Goal: Task Accomplishment & Management: Use online tool/utility

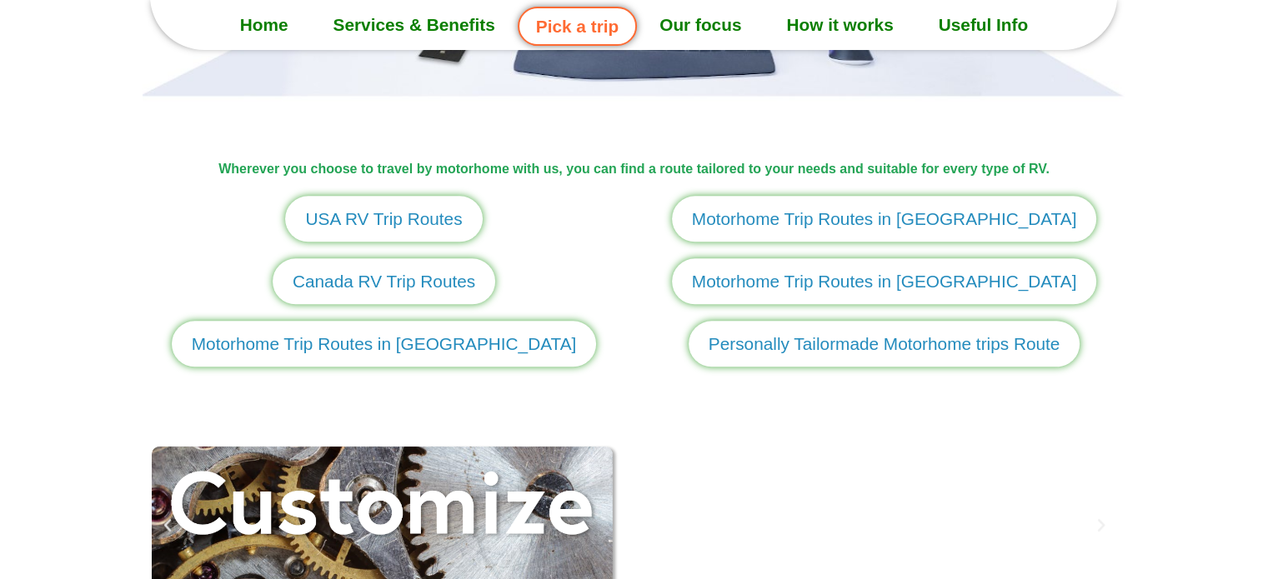
scroll to position [2001, 0]
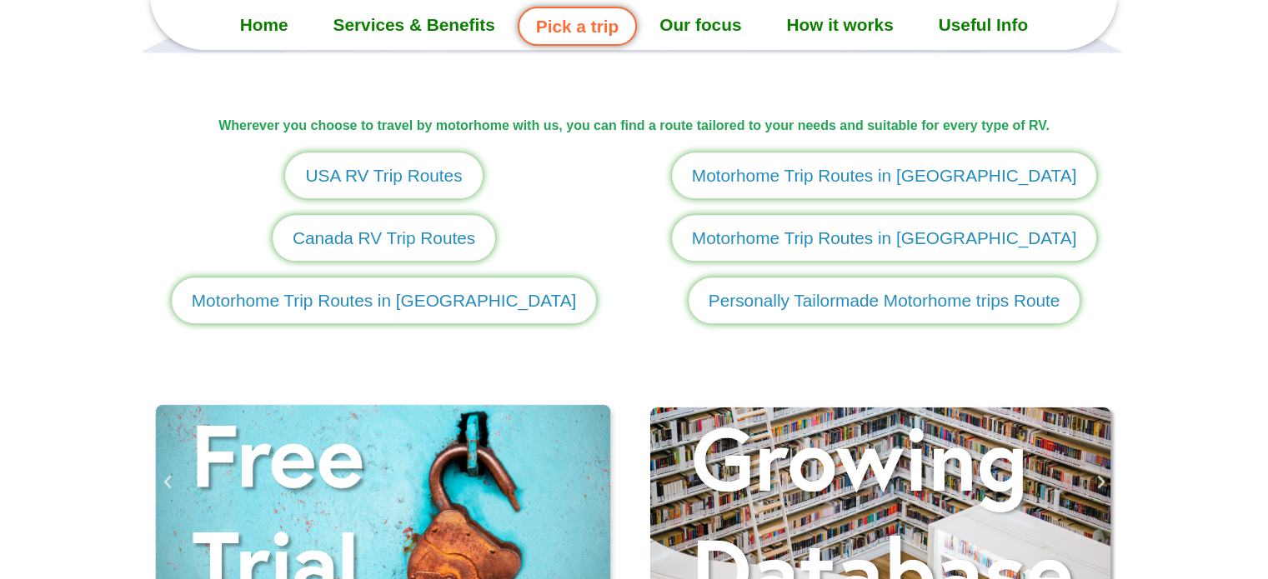
click at [411, 313] on link "Motorhome Trip Routes in Europe" at bounding box center [384, 301] width 425 height 46
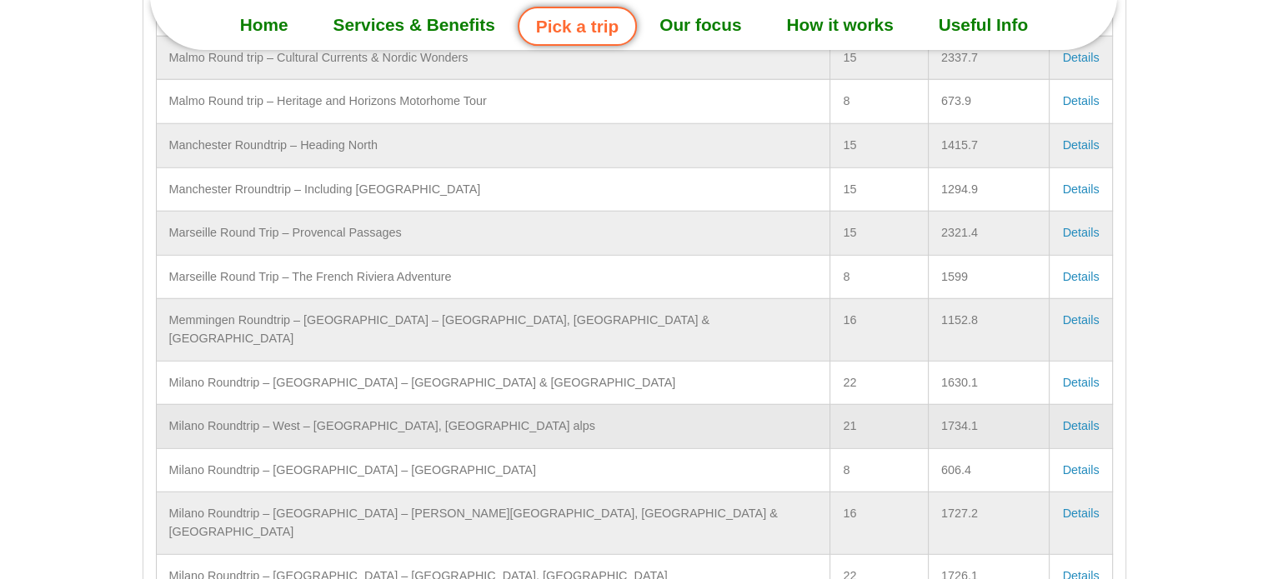
scroll to position [4418, 0]
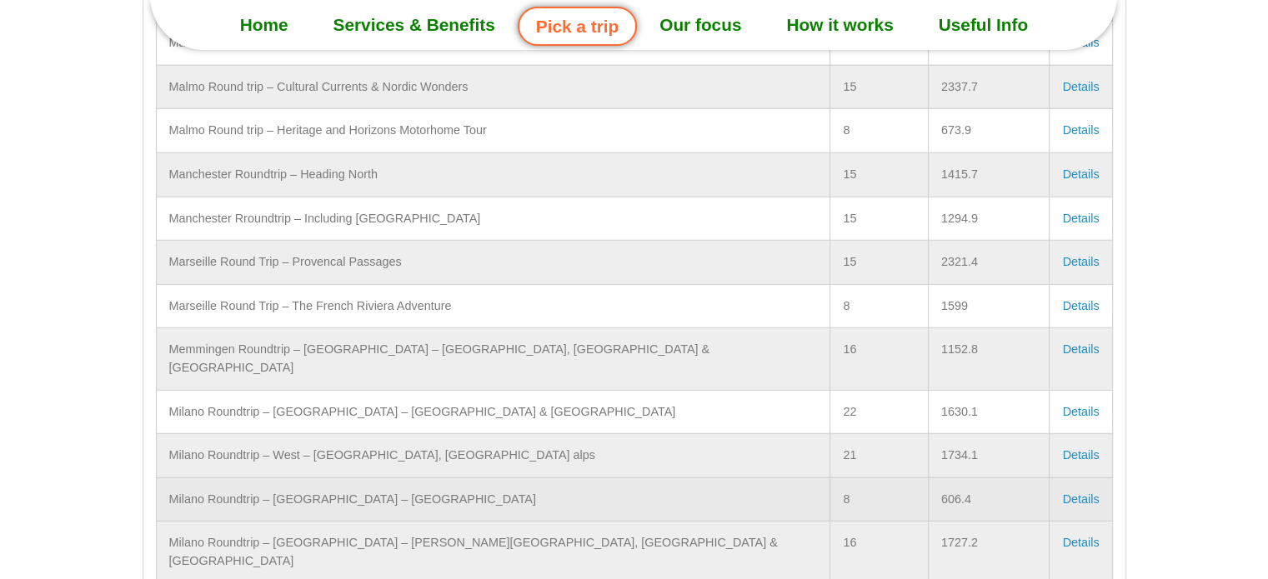
click at [1082, 493] on link "Details" at bounding box center [1080, 499] width 37 height 13
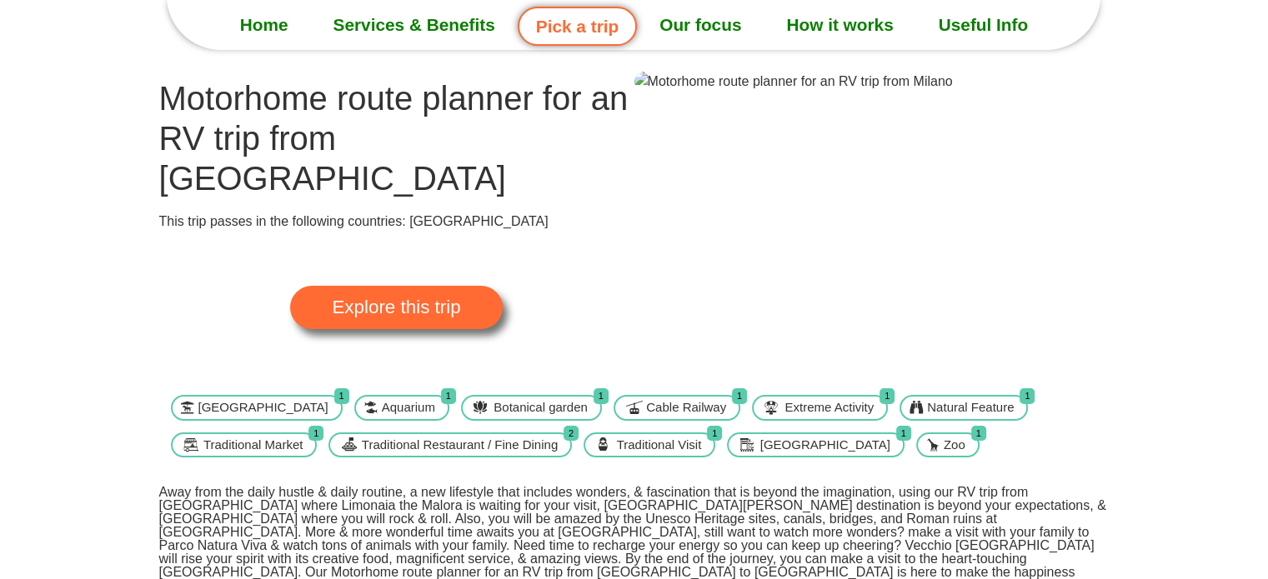
scroll to position [78, 0]
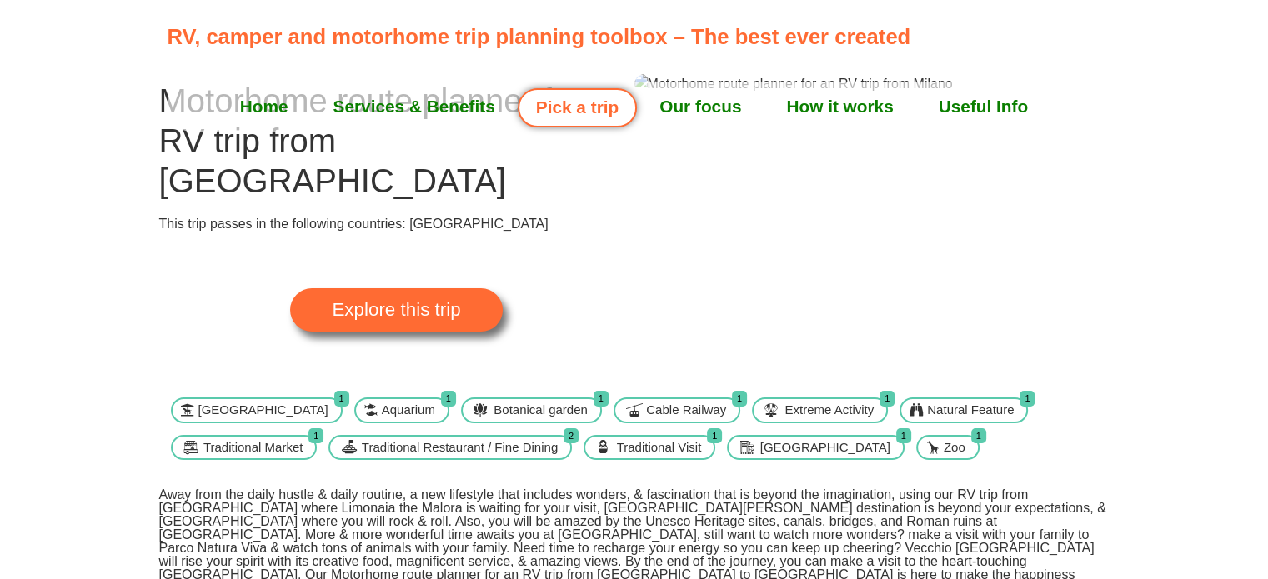
click at [403, 301] on span "Explore this trip" at bounding box center [396, 310] width 128 height 18
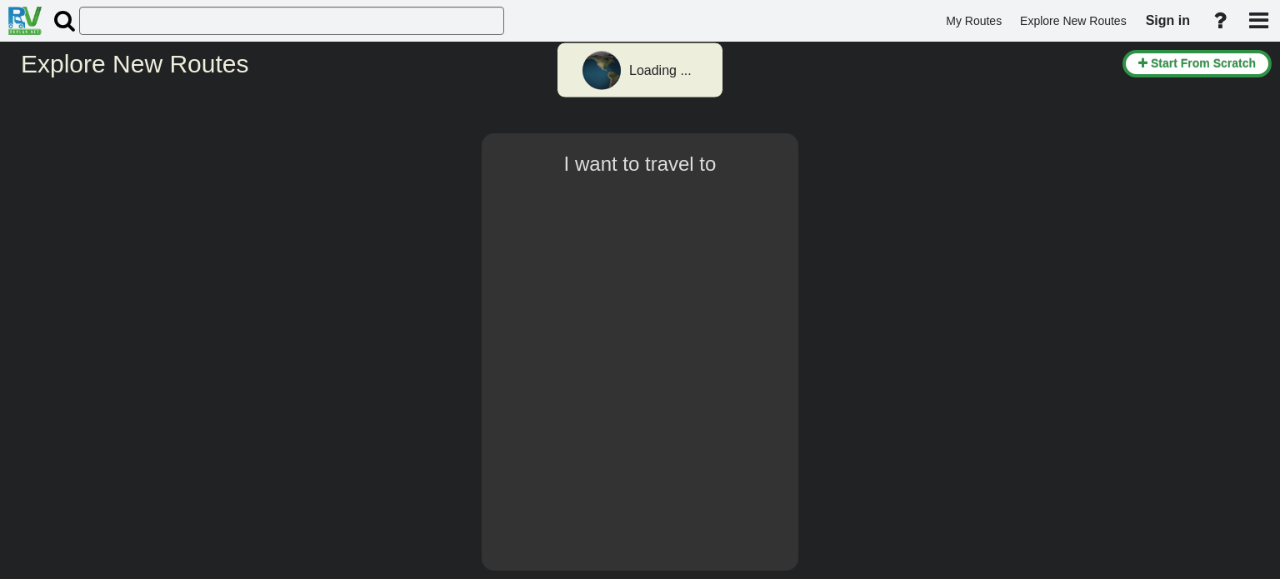
select select "number:1"
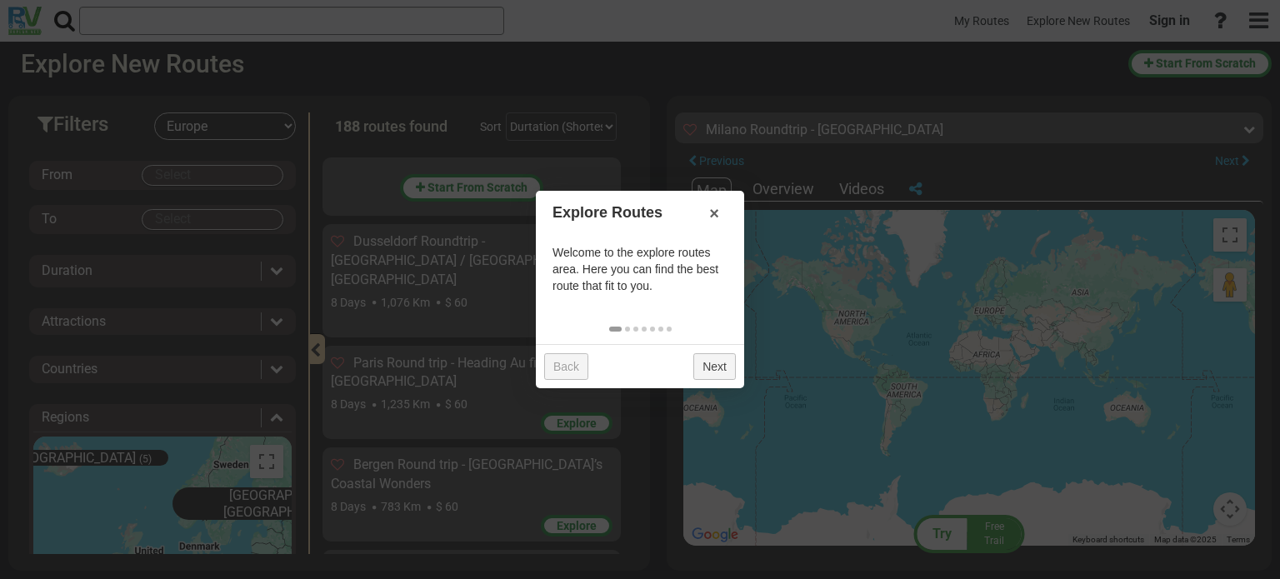
scroll to position [995, 0]
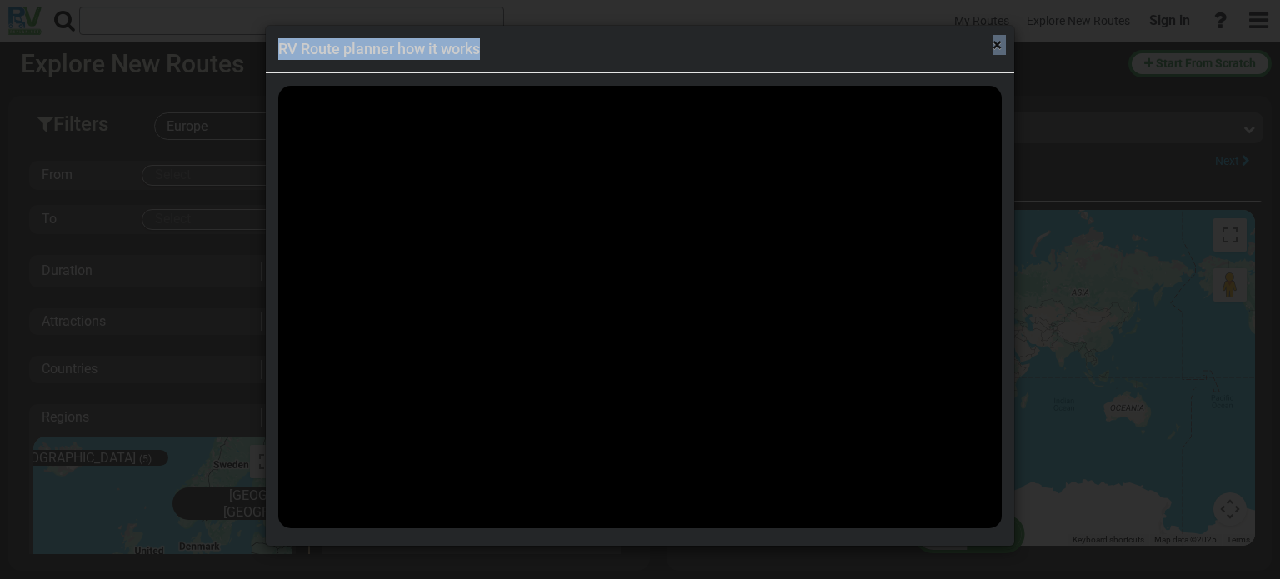
click at [995, 48] on div "× RV Route planner how it works" at bounding box center [640, 50] width 749 height 48
click at [997, 48] on span "×" at bounding box center [997, 45] width 9 height 20
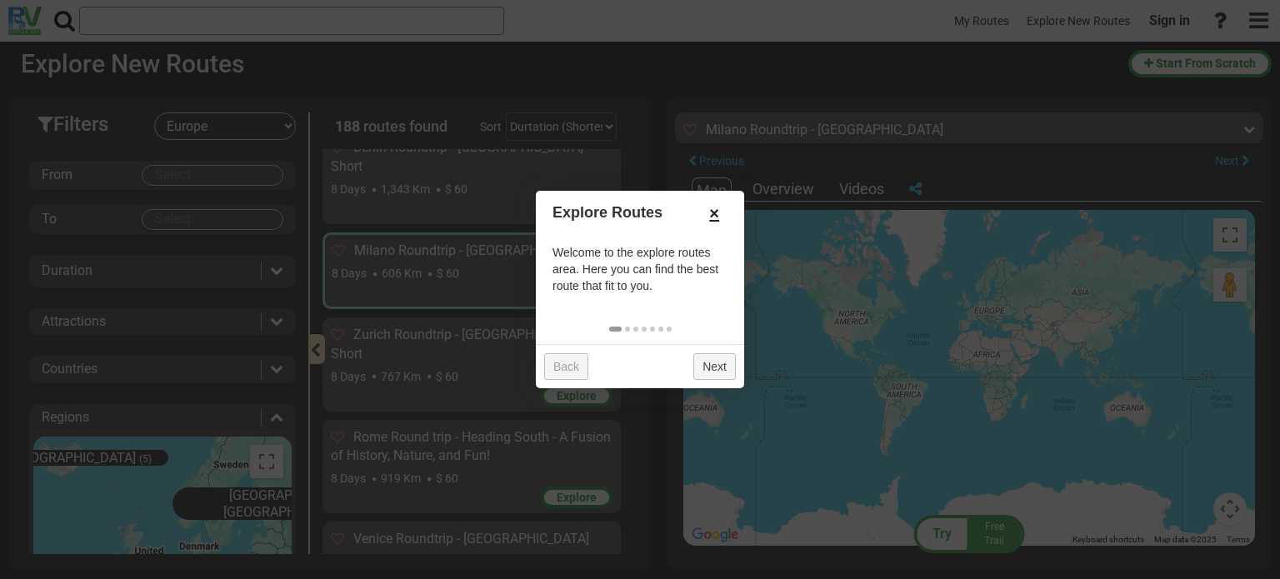
click at [712, 213] on link "×" at bounding box center [714, 213] width 27 height 28
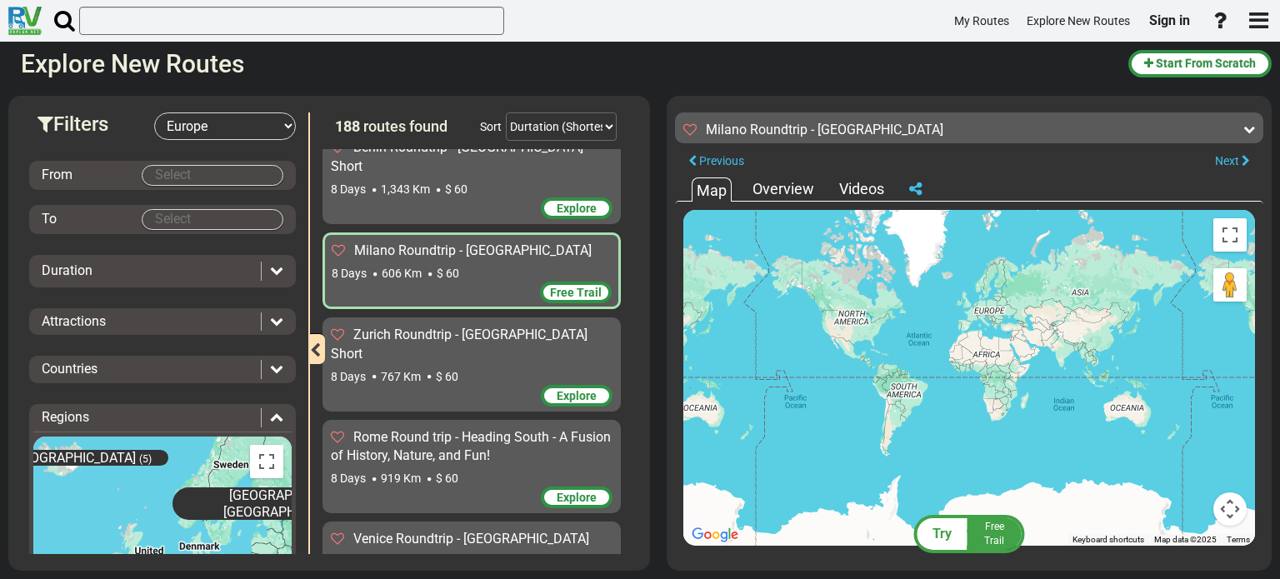
click at [565, 286] on span "Free Trail" at bounding box center [576, 292] width 52 height 13
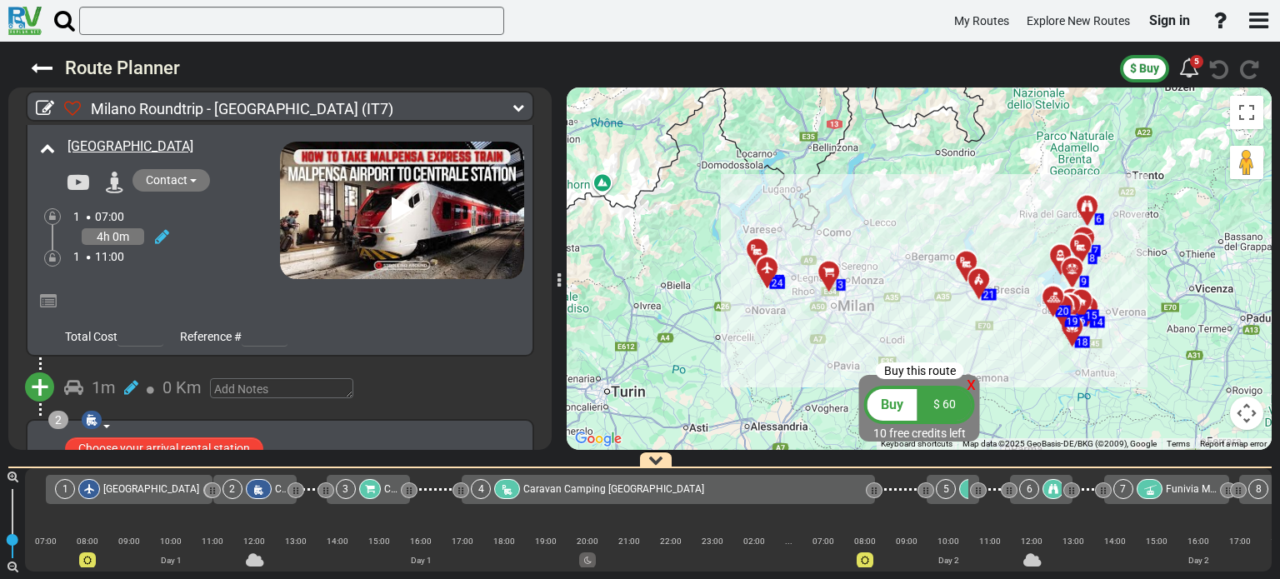
scroll to position [167, 0]
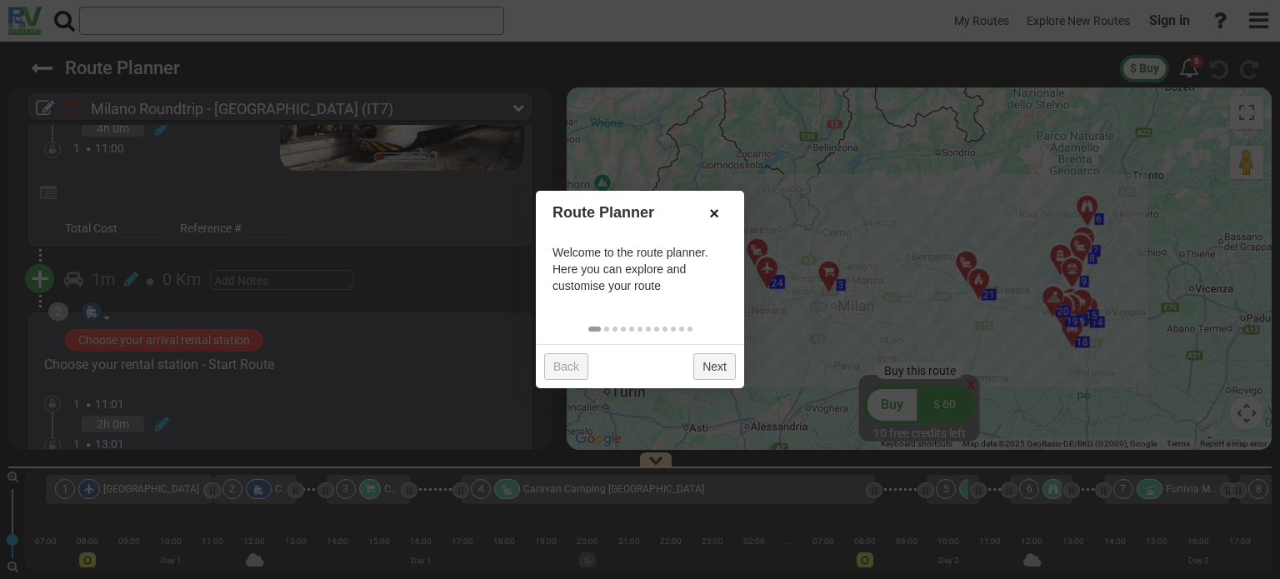
click at [722, 209] on link "×" at bounding box center [714, 213] width 27 height 28
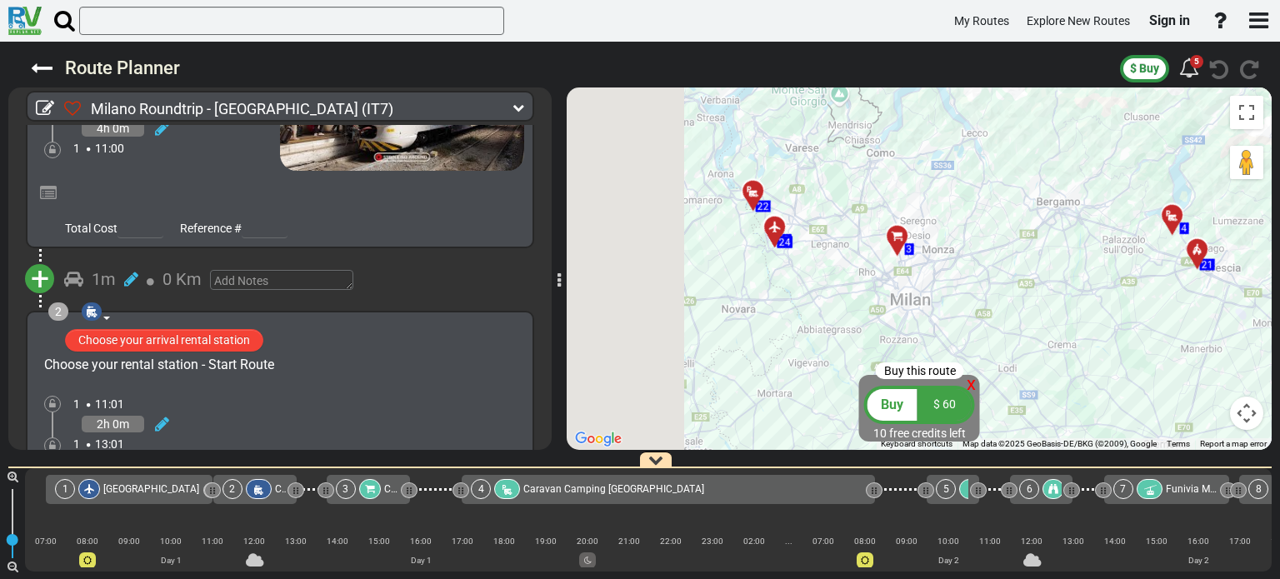
drag, startPoint x: 808, startPoint y: 298, endPoint x: 735, endPoint y: 310, distance: 73.5
click at [967, 313] on div "To activate drag with keyboard, press Alt + Enter. Once in keyboard drag state,…" at bounding box center [919, 269] width 705 height 363
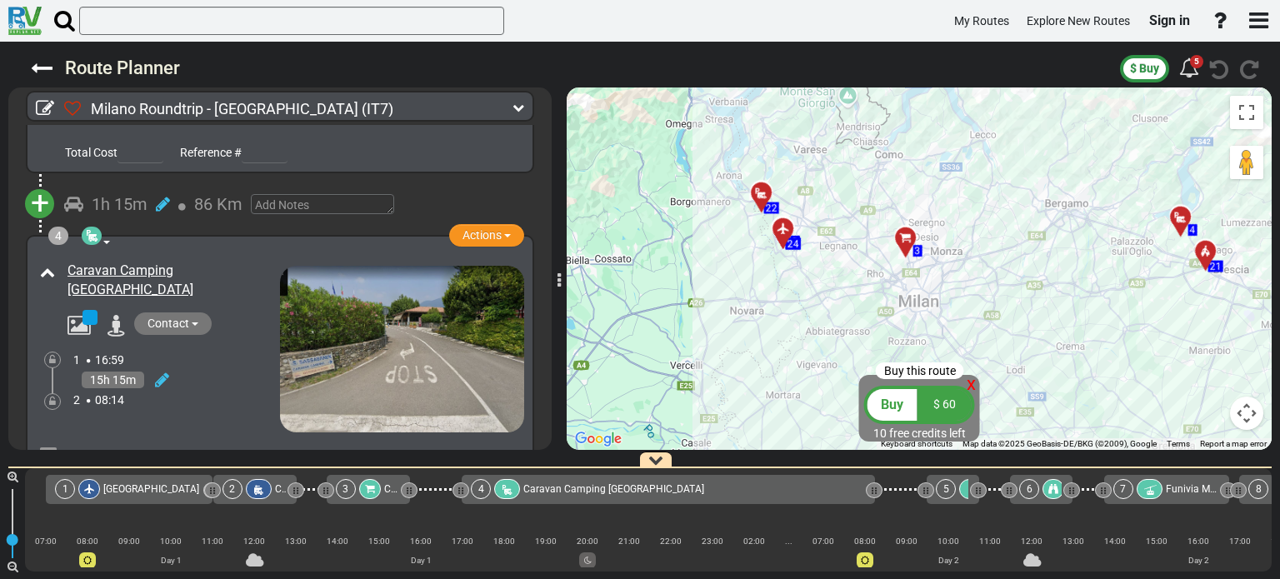
scroll to position [834, 0]
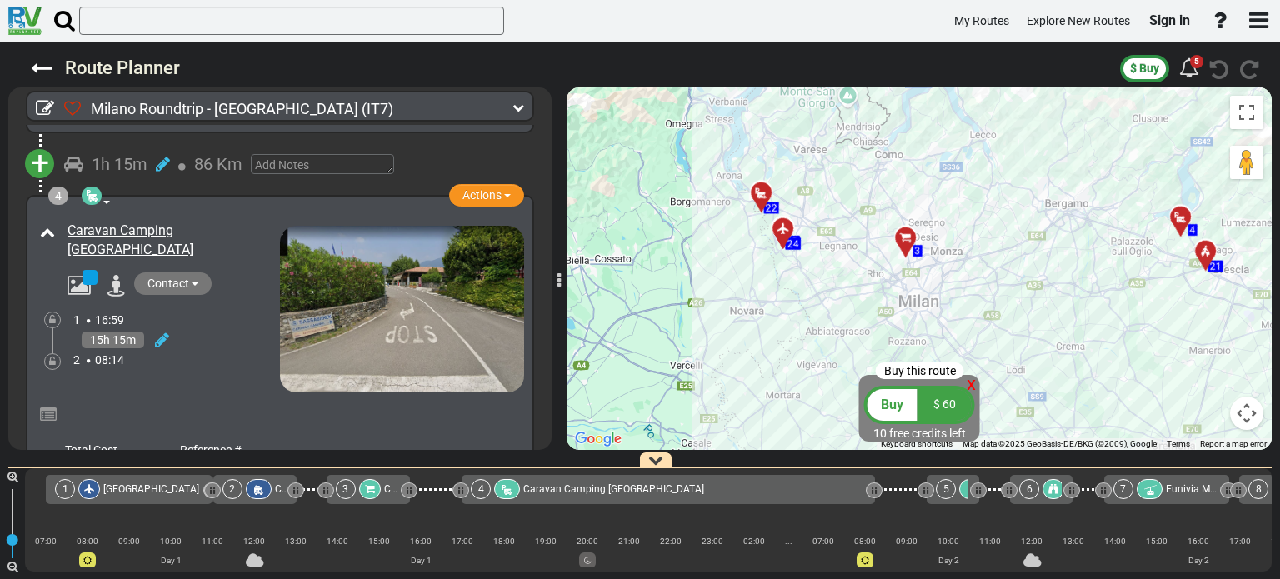
click at [794, 229] on div at bounding box center [789, 236] width 28 height 26
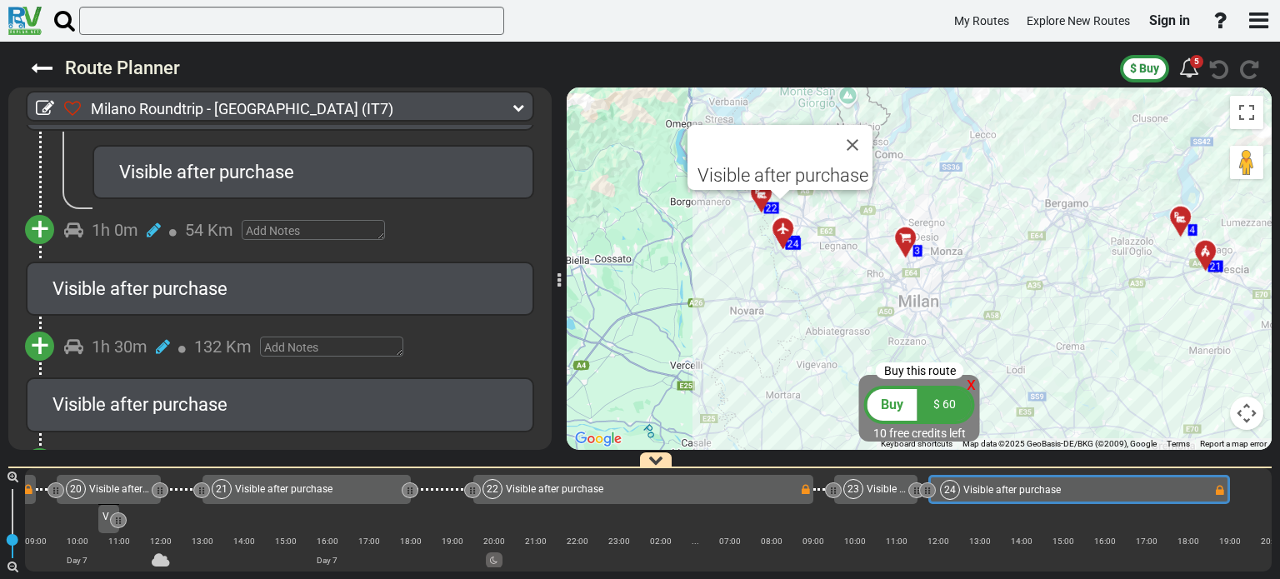
scroll to position [0, 4866]
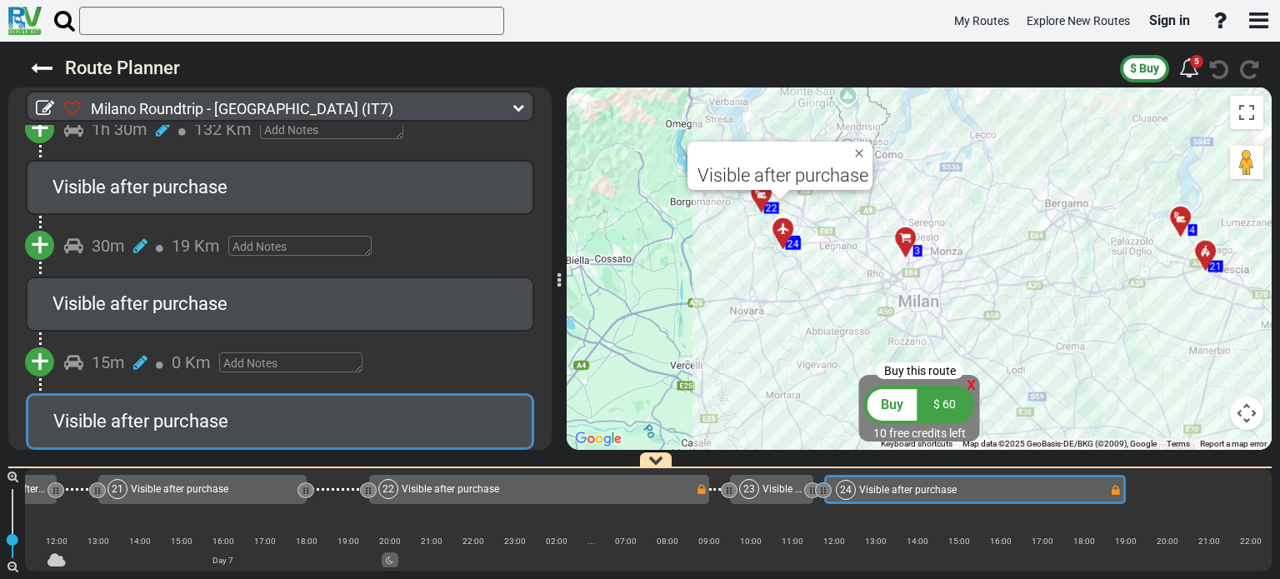
click at [764, 200] on div at bounding box center [768, 200] width 28 height 26
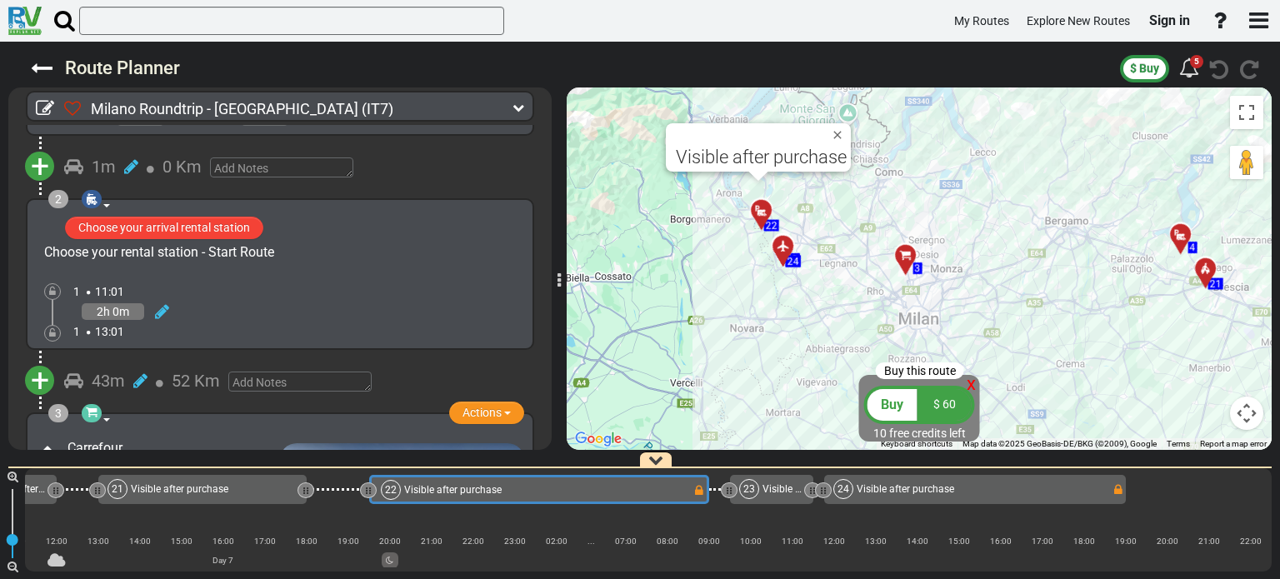
scroll to position [333, 0]
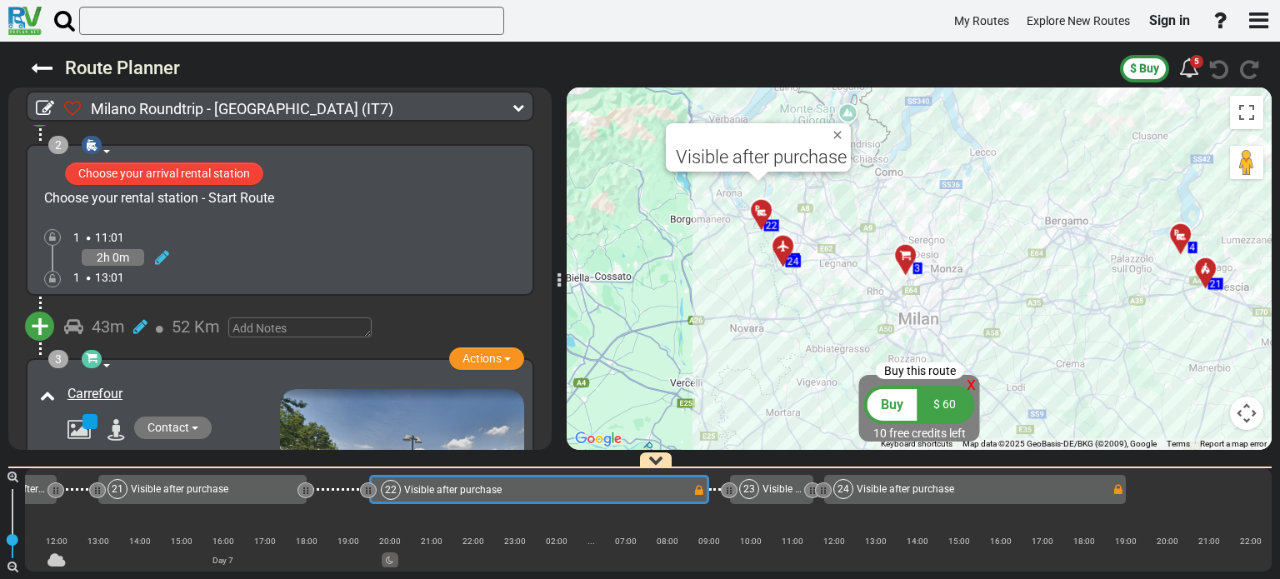
click at [909, 259] on div at bounding box center [912, 262] width 28 height 26
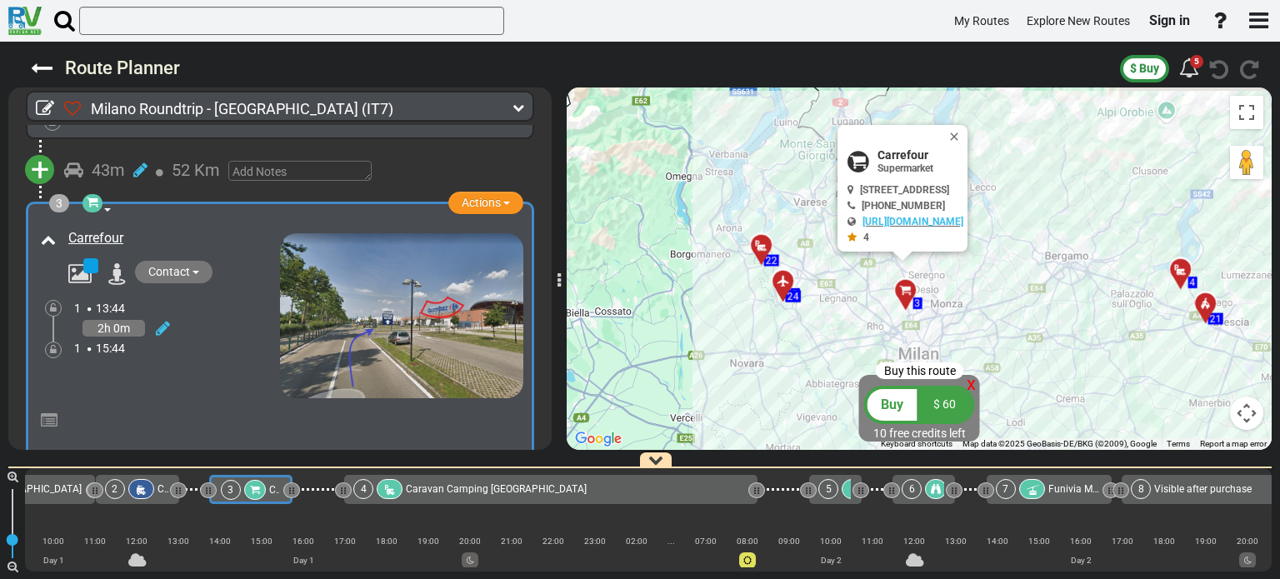
scroll to position [0, 0]
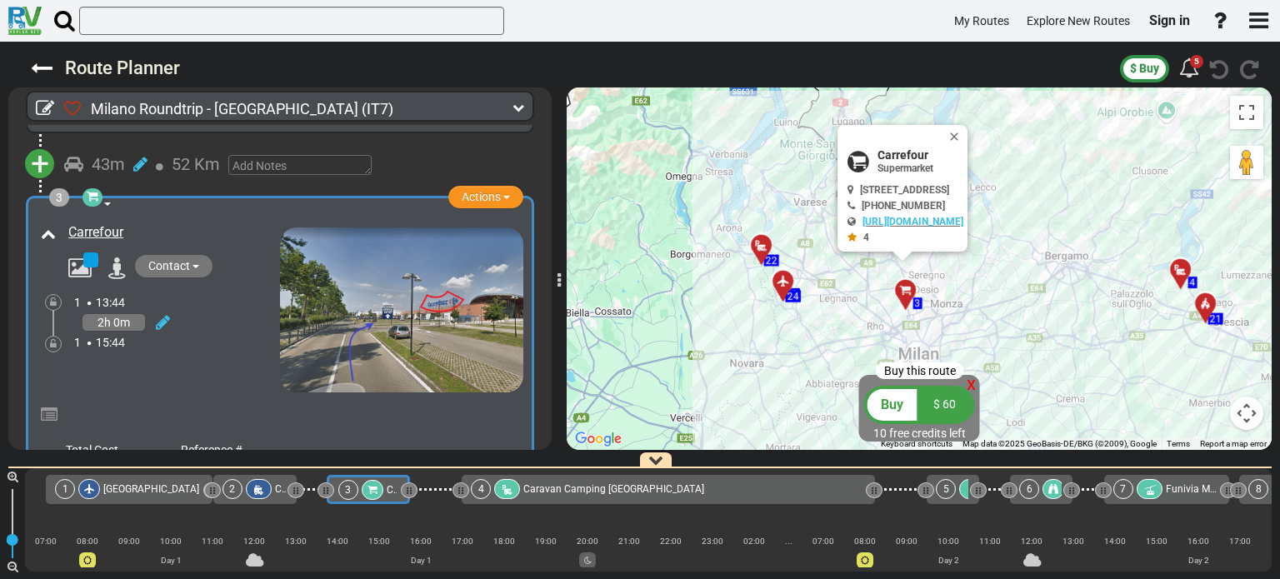
click at [757, 233] on div "To activate drag with keyboard, press Alt + Enter. Once in keyboard drag state,…" at bounding box center [919, 269] width 705 height 363
click at [759, 243] on icon at bounding box center [762, 245] width 17 height 13
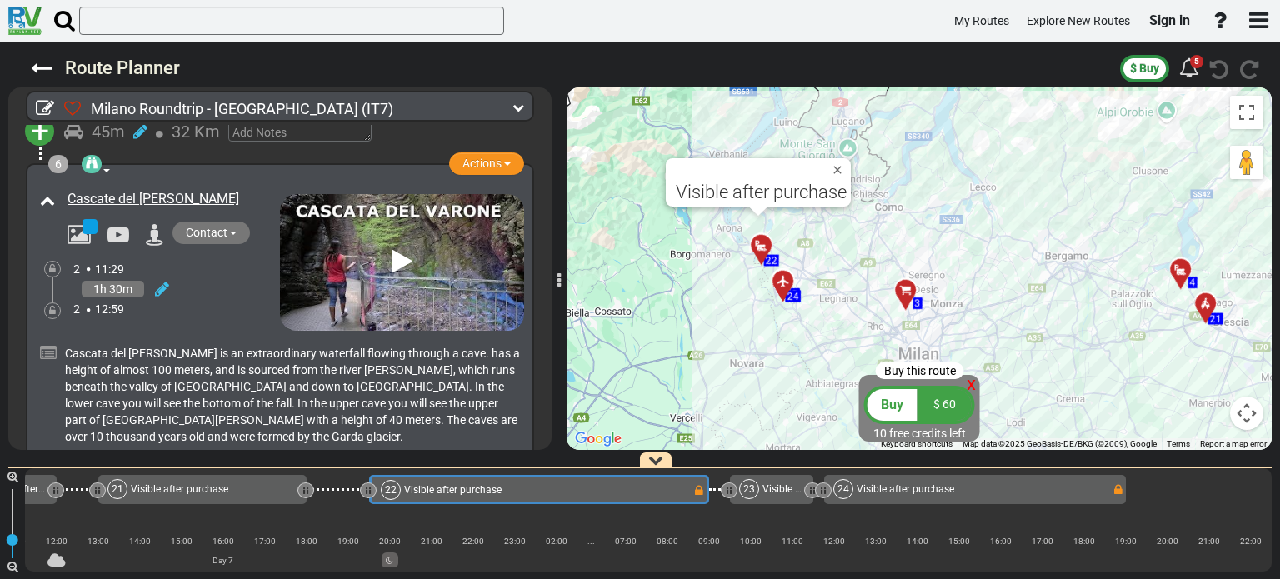
scroll to position [1595, 0]
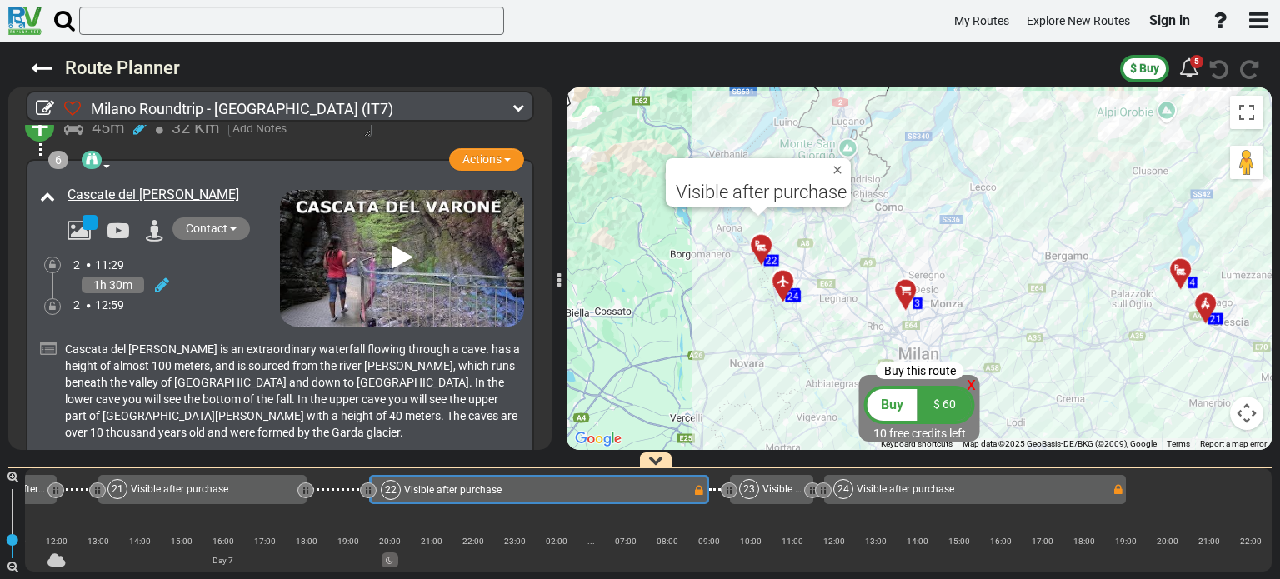
click at [308, 348] on span "Cascata del Varone is an extraordinary waterfall flowing through a cave. has a …" at bounding box center [292, 391] width 455 height 97
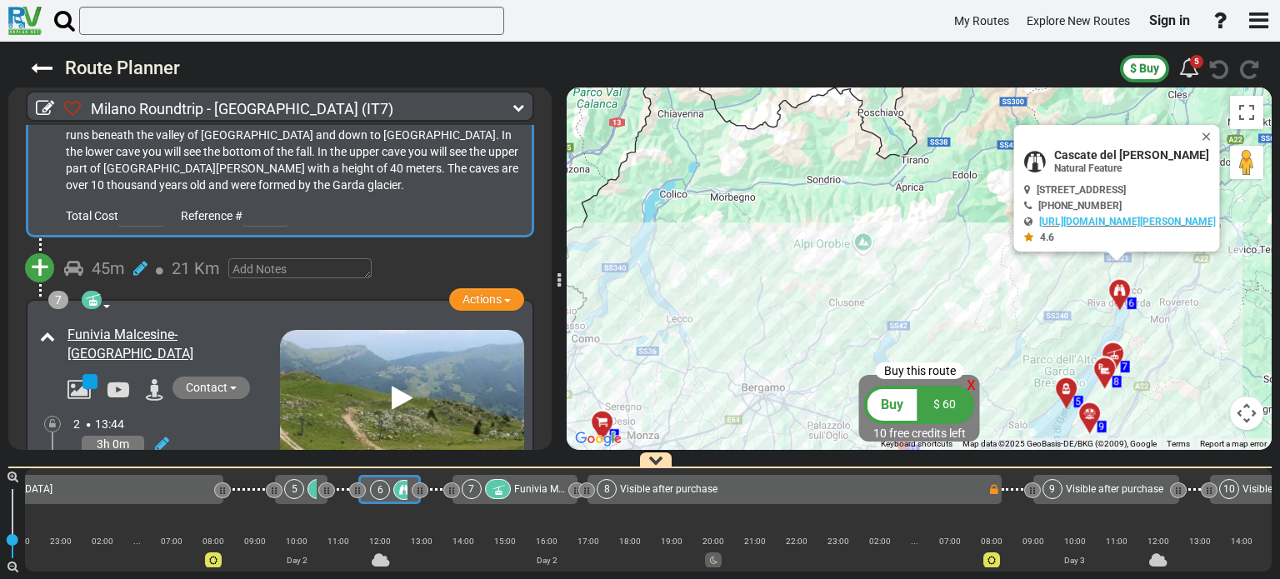
scroll to position [0, 0]
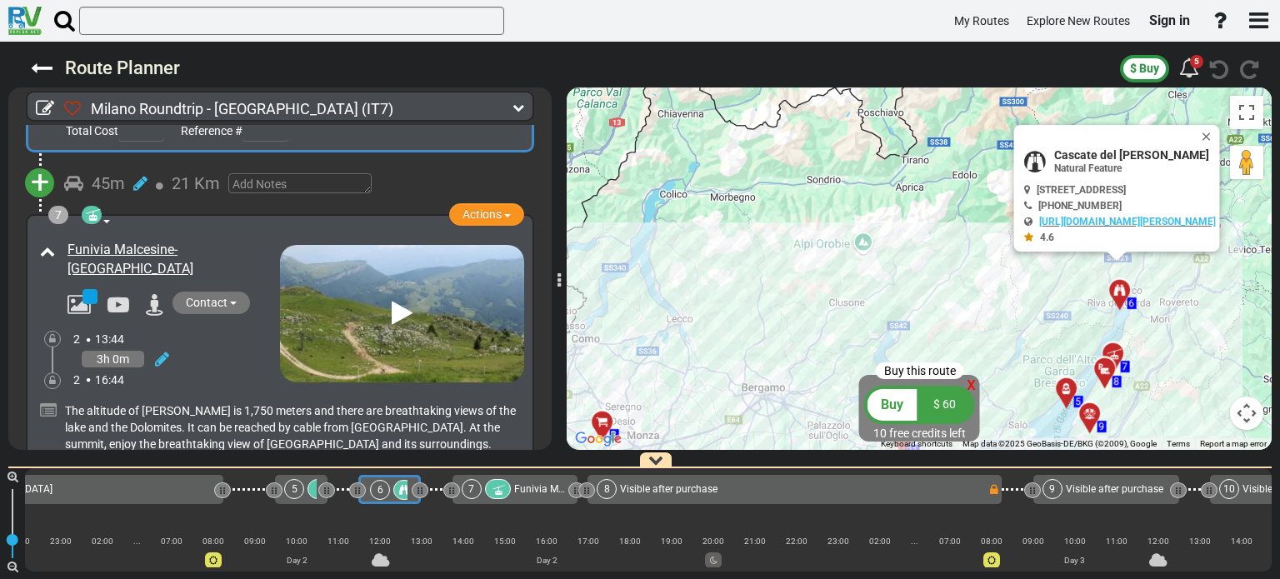
click at [290, 289] on img at bounding box center [402, 314] width 244 height 138
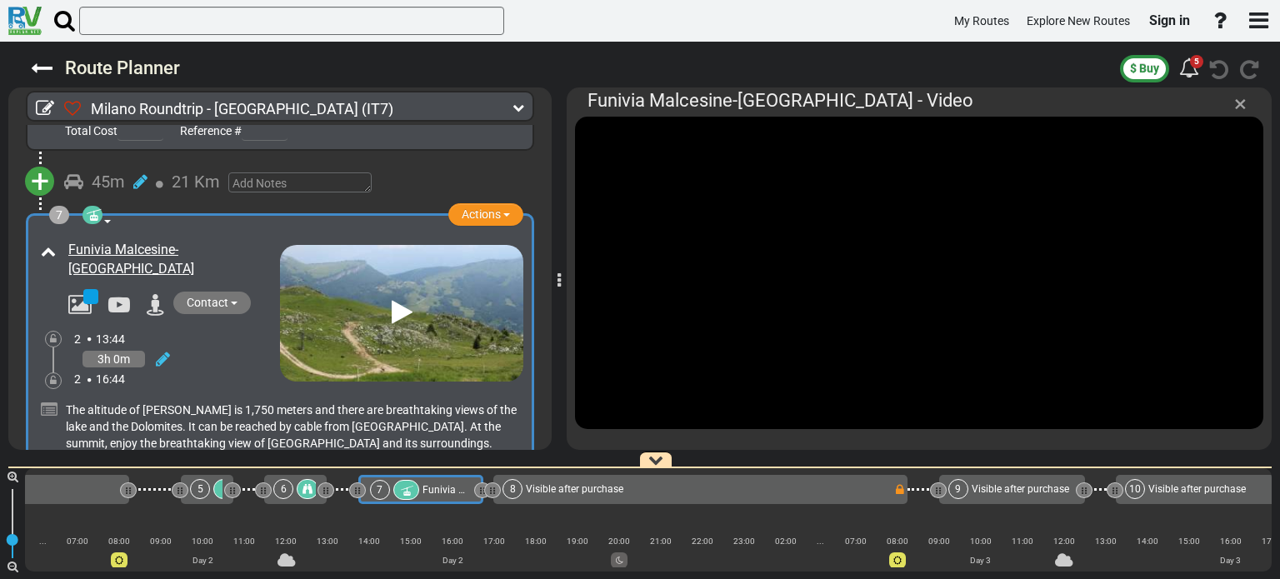
click at [1237, 104] on span "×" at bounding box center [1241, 104] width 13 height 28
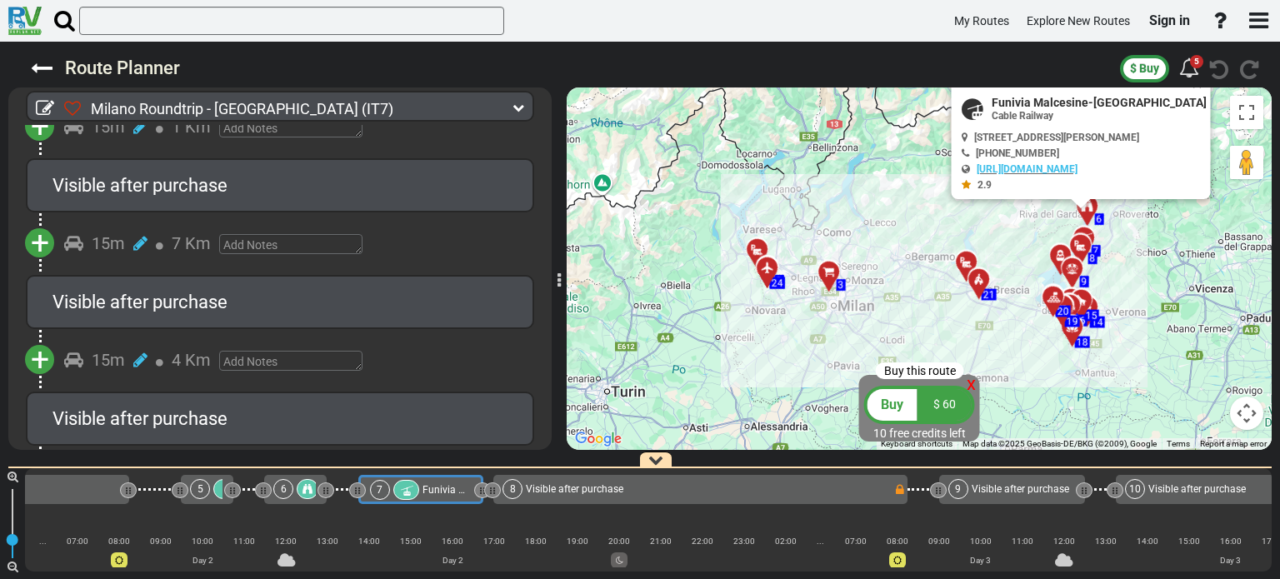
scroll to position [3013, 0]
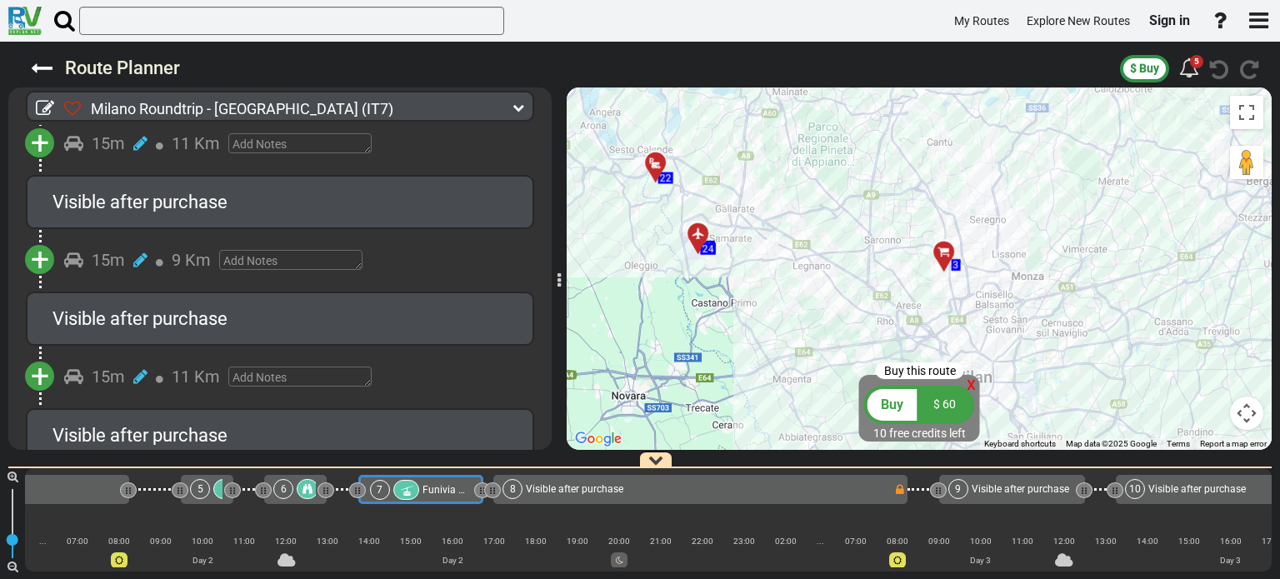
drag, startPoint x: 819, startPoint y: 227, endPoint x: 1022, endPoint y: 224, distance: 202.6
click at [1022, 225] on div "To activate drag with keyboard, press Alt + Enter. Once in keyboard drag state,…" at bounding box center [919, 269] width 705 height 363
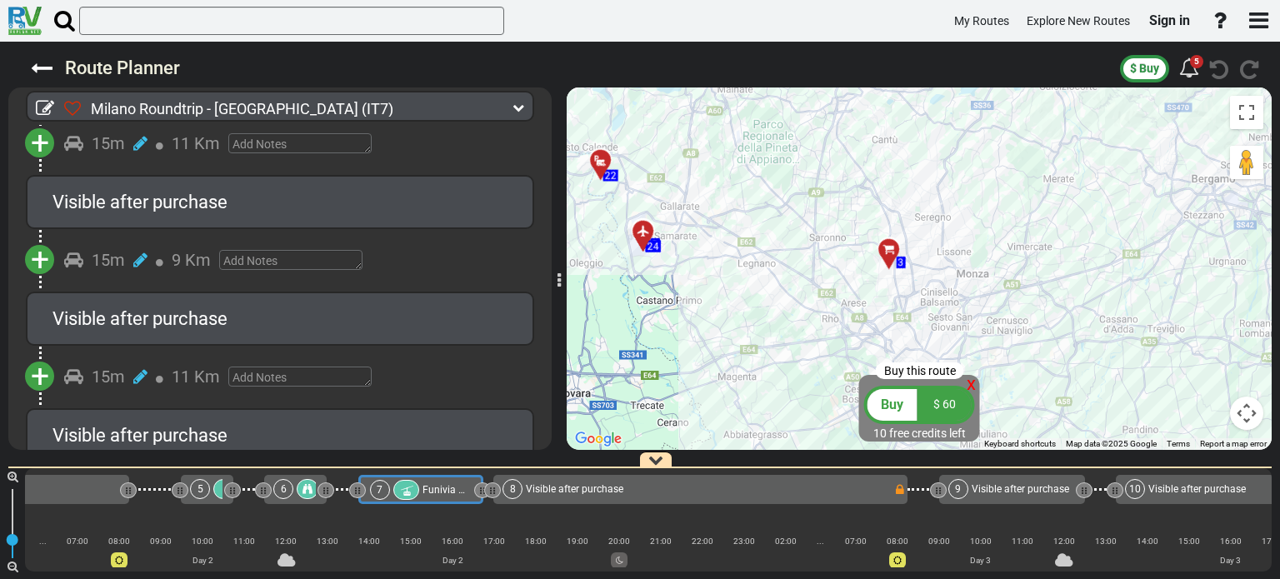
drag, startPoint x: 1022, startPoint y: 213, endPoint x: 596, endPoint y: 164, distance: 428.7
click at [594, 164] on div "To activate drag with keyboard, press Alt + Enter. Once in keyboard drag state,…" at bounding box center [919, 269] width 705 height 363
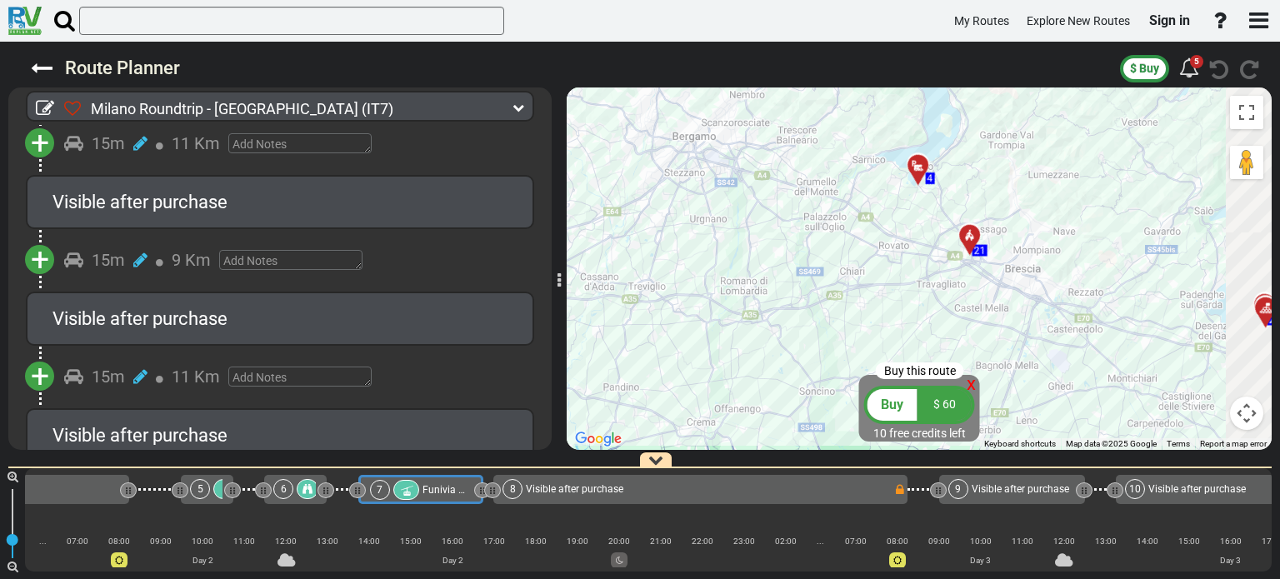
drag, startPoint x: 1004, startPoint y: 268, endPoint x: 792, endPoint y: 272, distance: 211.8
click at [792, 273] on div "To activate drag with keyboard, press Alt + Enter. Once in keyboard drag state,…" at bounding box center [919, 269] width 705 height 363
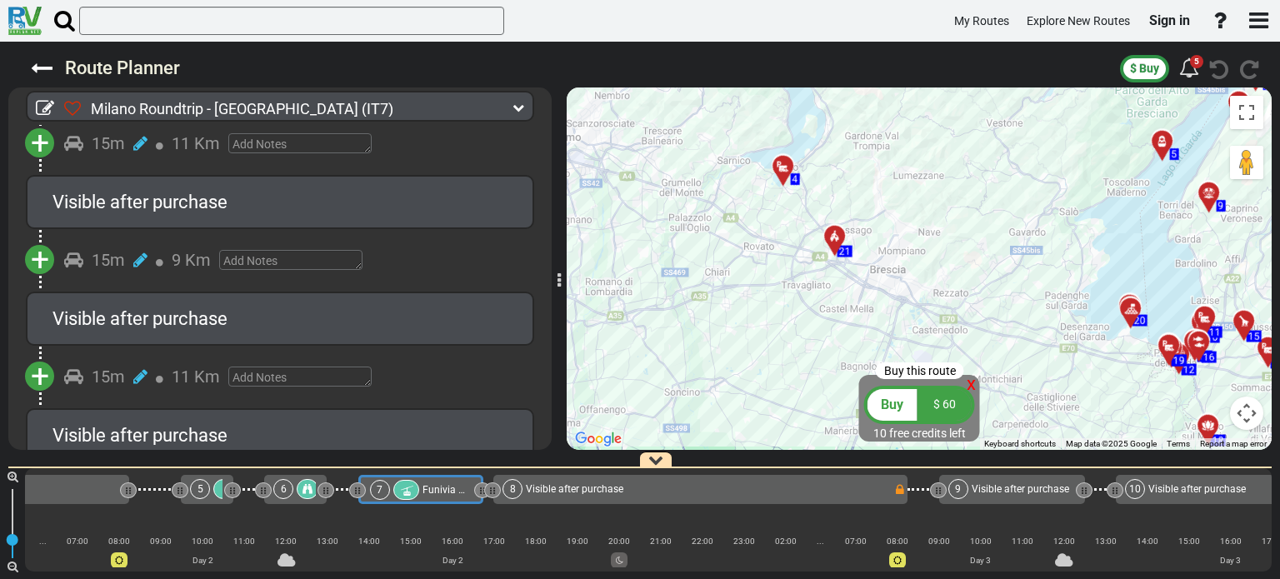
click at [782, 166] on icon at bounding box center [783, 166] width 17 height 13
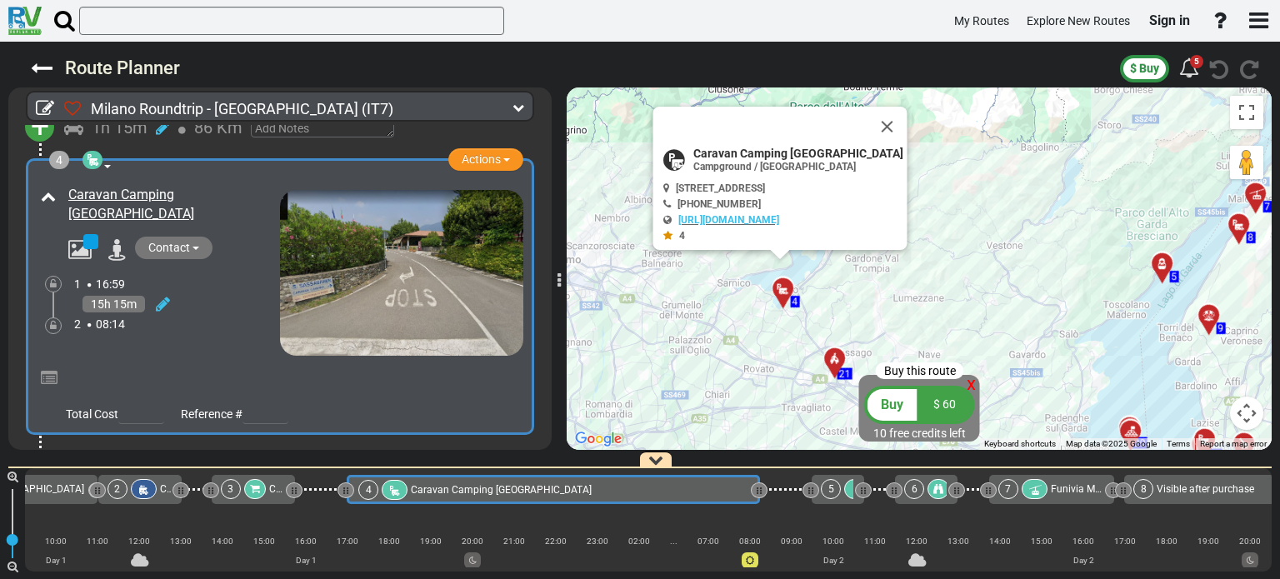
scroll to position [0, 103]
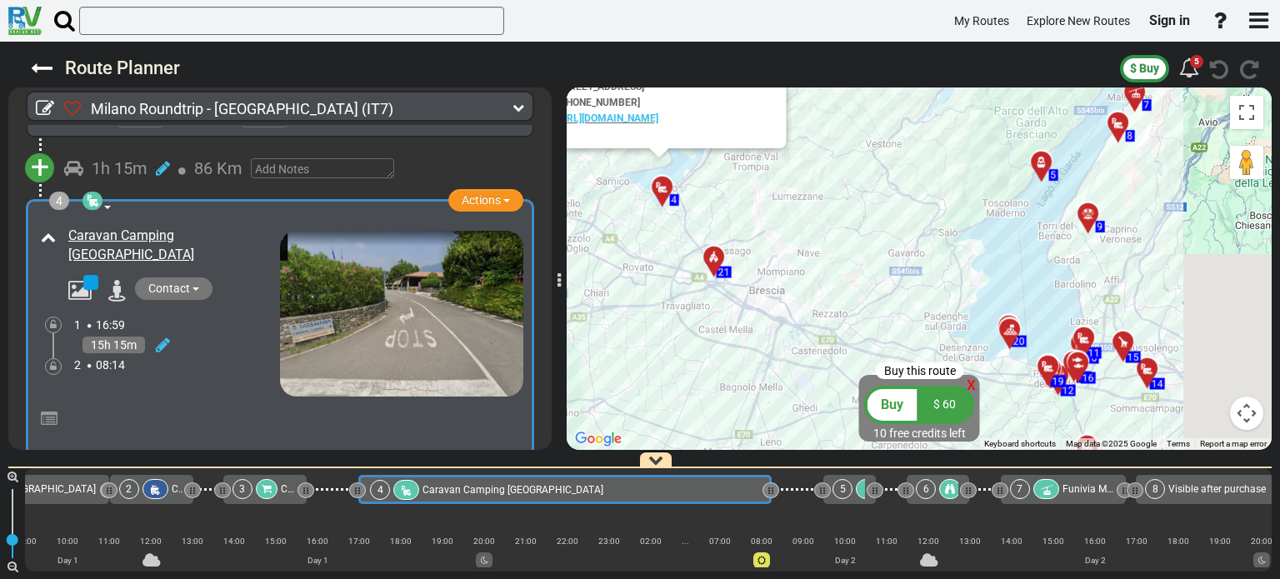
drag, startPoint x: 889, startPoint y: 308, endPoint x: 755, endPoint y: 193, distance: 177.3
click at [755, 196] on div "To activate drag with keyboard, press Alt + Enter. Once in keyboard drag state,…" at bounding box center [919, 269] width 705 height 363
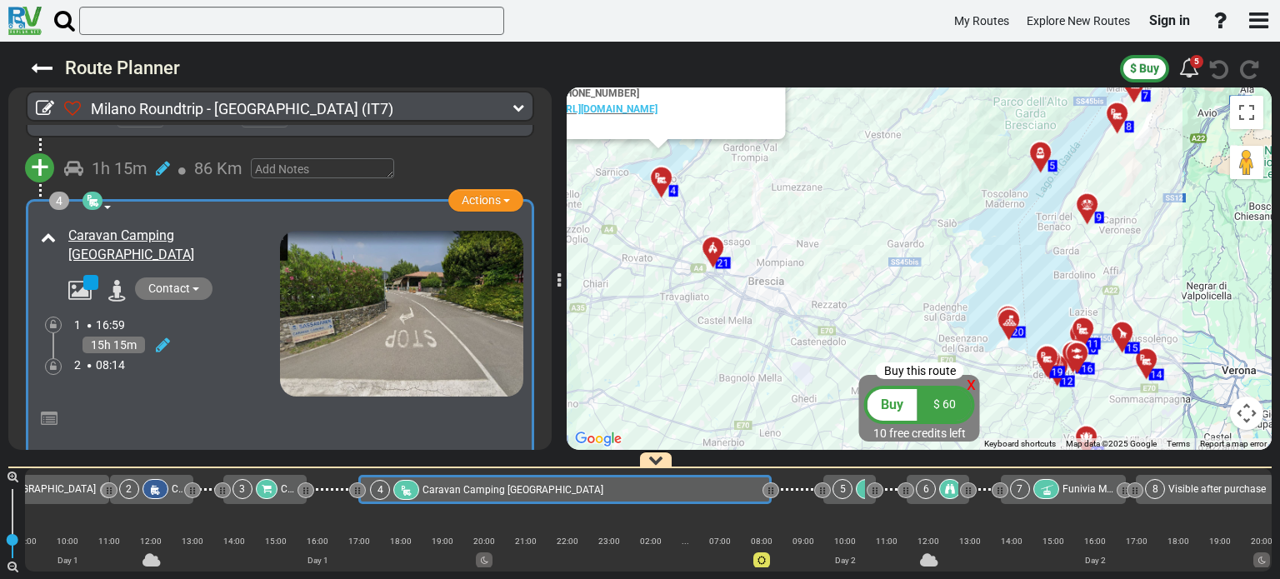
click at [713, 253] on div at bounding box center [719, 255] width 28 height 26
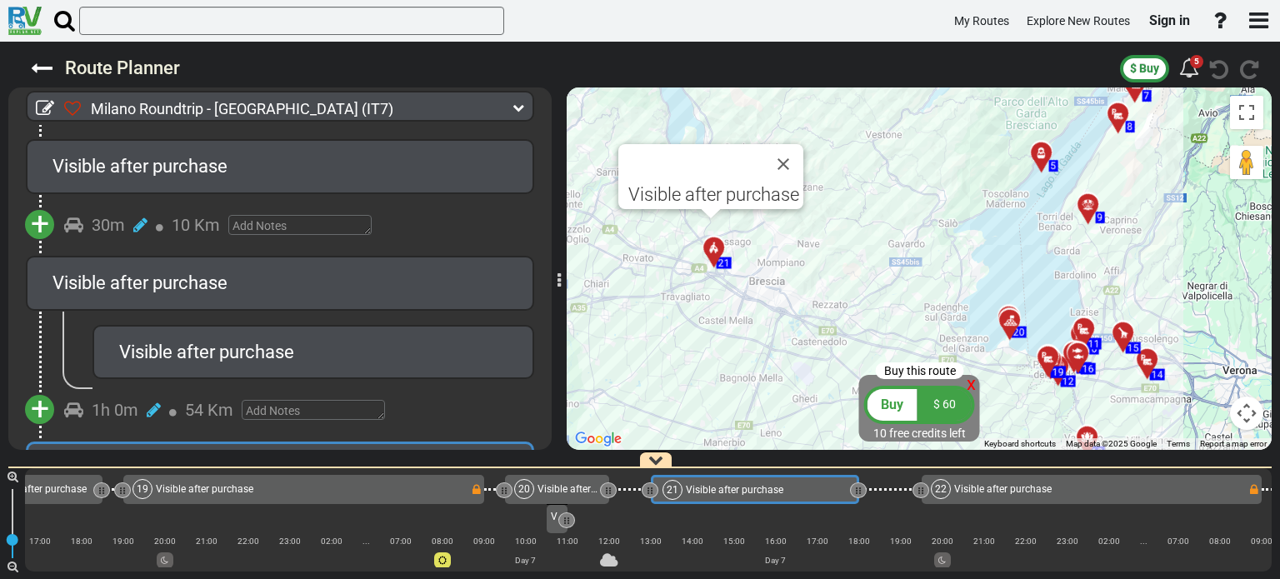
scroll to position [0, 4605]
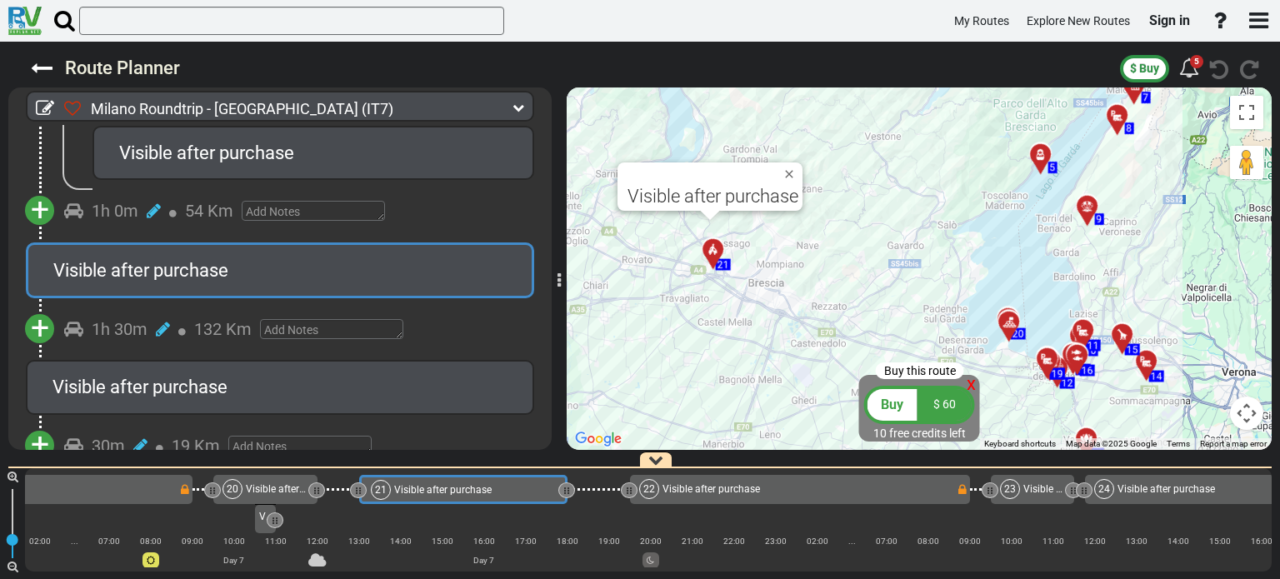
click at [1010, 331] on div at bounding box center [1015, 329] width 28 height 26
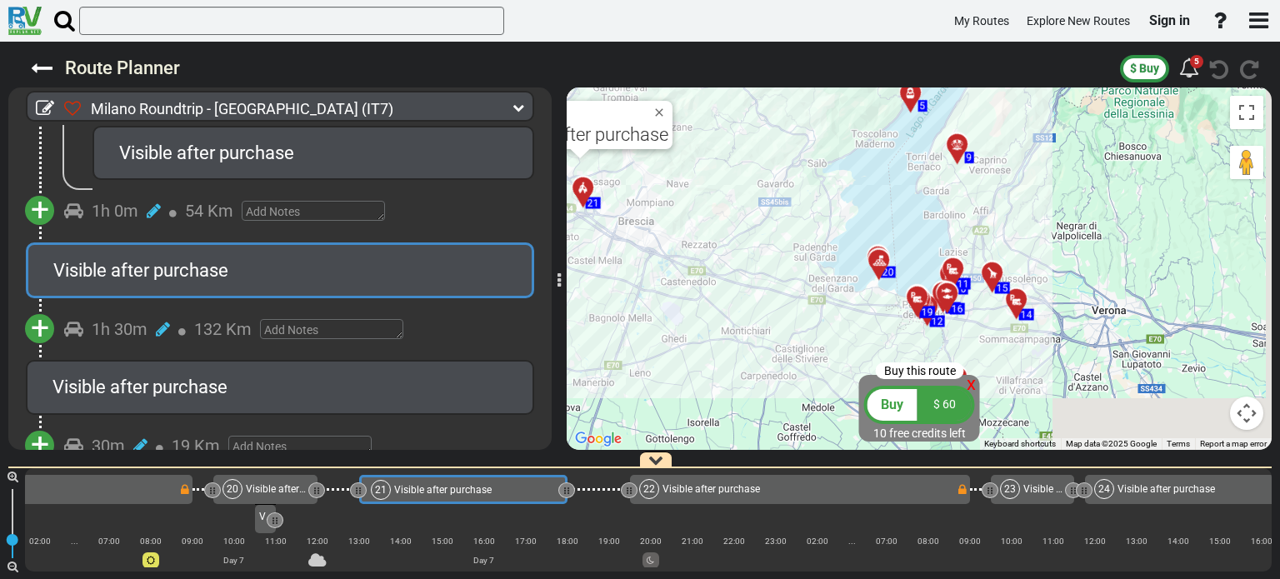
drag, startPoint x: 1062, startPoint y: 335, endPoint x: 910, endPoint y: 263, distance: 168.2
click at [910, 264] on div "To activate drag with keyboard, press Alt + Enter. Once in keyboard drag state,…" at bounding box center [919, 269] width 705 height 363
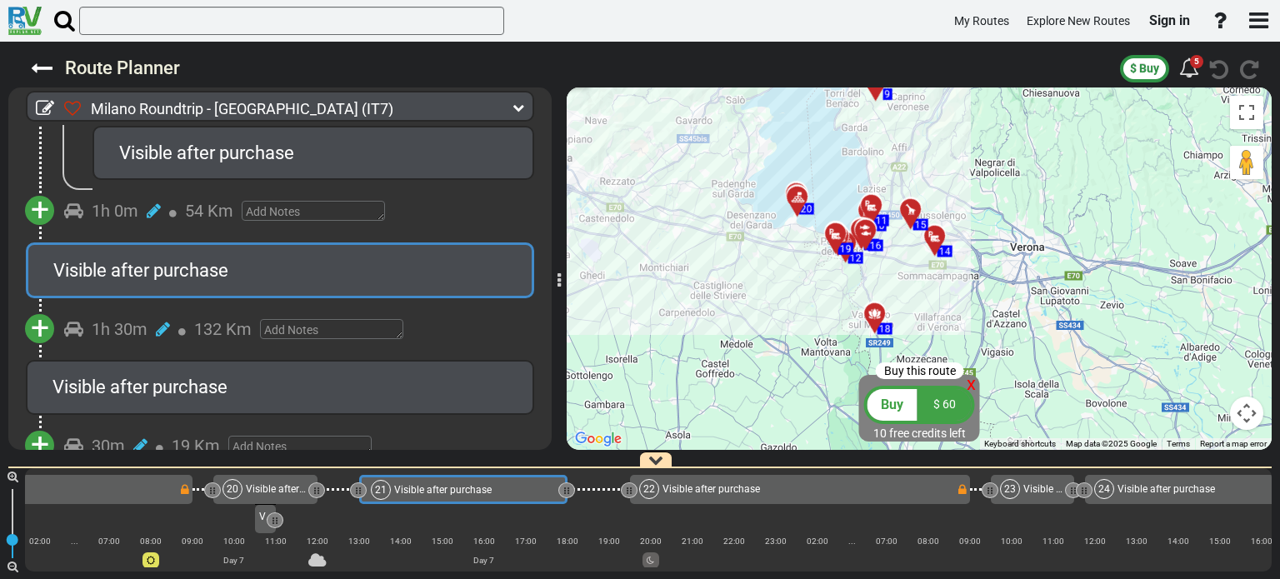
drag, startPoint x: 1107, startPoint y: 330, endPoint x: 998, endPoint y: 287, distance: 117.5
click at [1047, 287] on div "To activate drag with keyboard, press Alt + Enter. Once in keyboard drag state,…" at bounding box center [919, 269] width 705 height 363
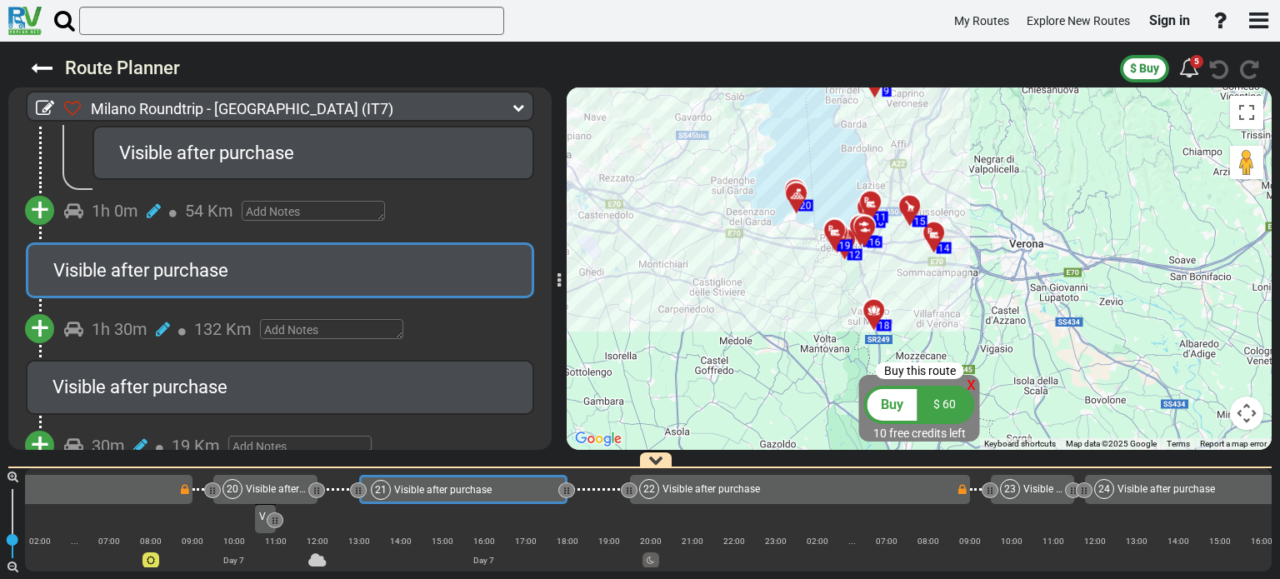
click at [870, 313] on div at bounding box center [880, 317] width 28 height 26
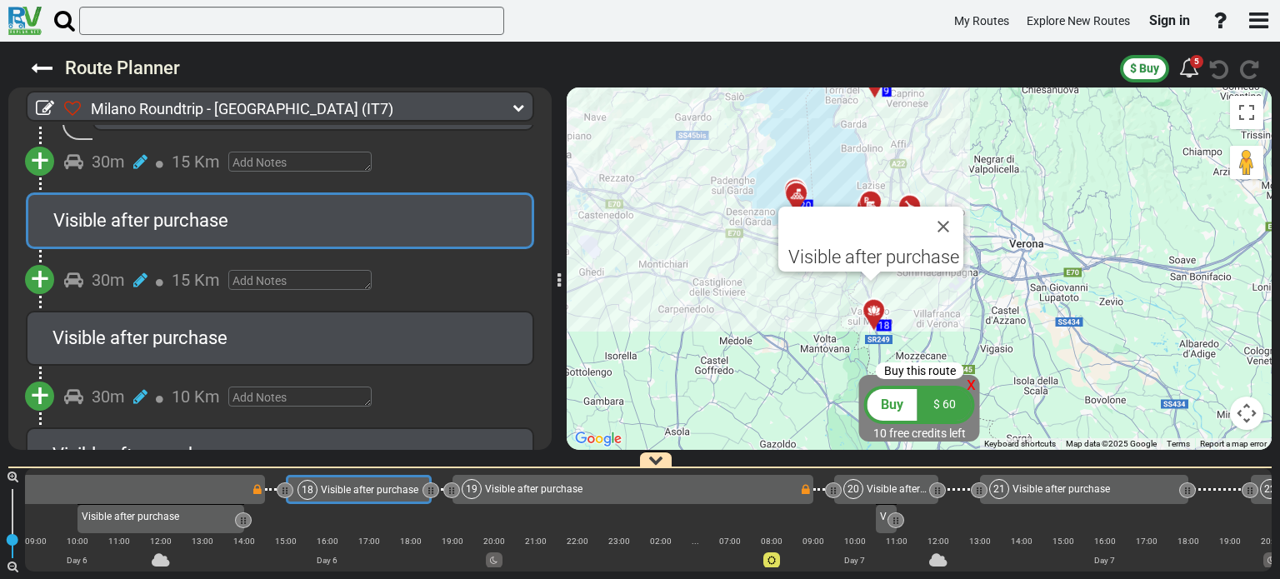
scroll to position [0, 3911]
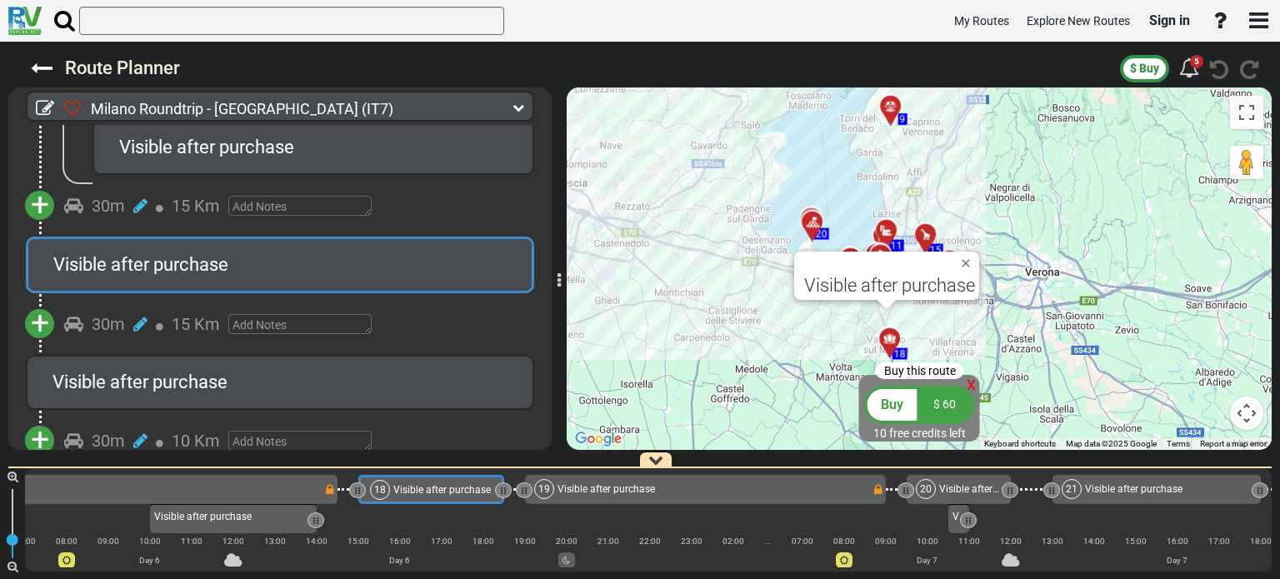
drag, startPoint x: 935, startPoint y: 303, endPoint x: 1009, endPoint y: 356, distance: 90.7
click at [1007, 386] on div "To activate drag with keyboard, press Alt + Enter. Once in keyboard drag state,…" at bounding box center [919, 269] width 705 height 363
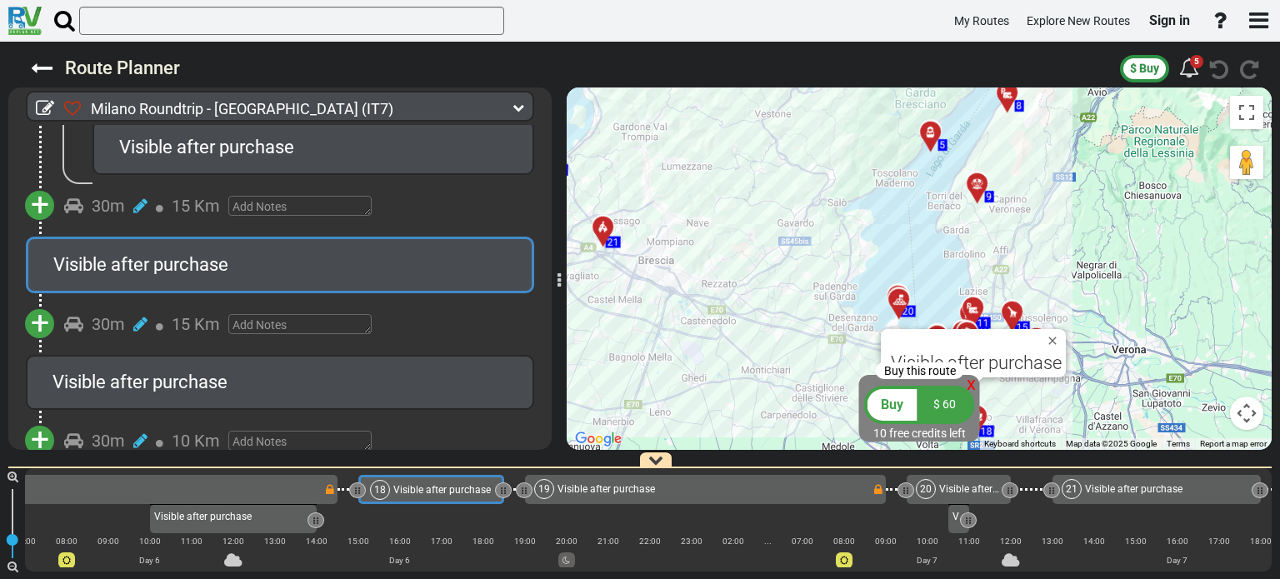
click at [1010, 313] on div at bounding box center [1018, 319] width 28 height 26
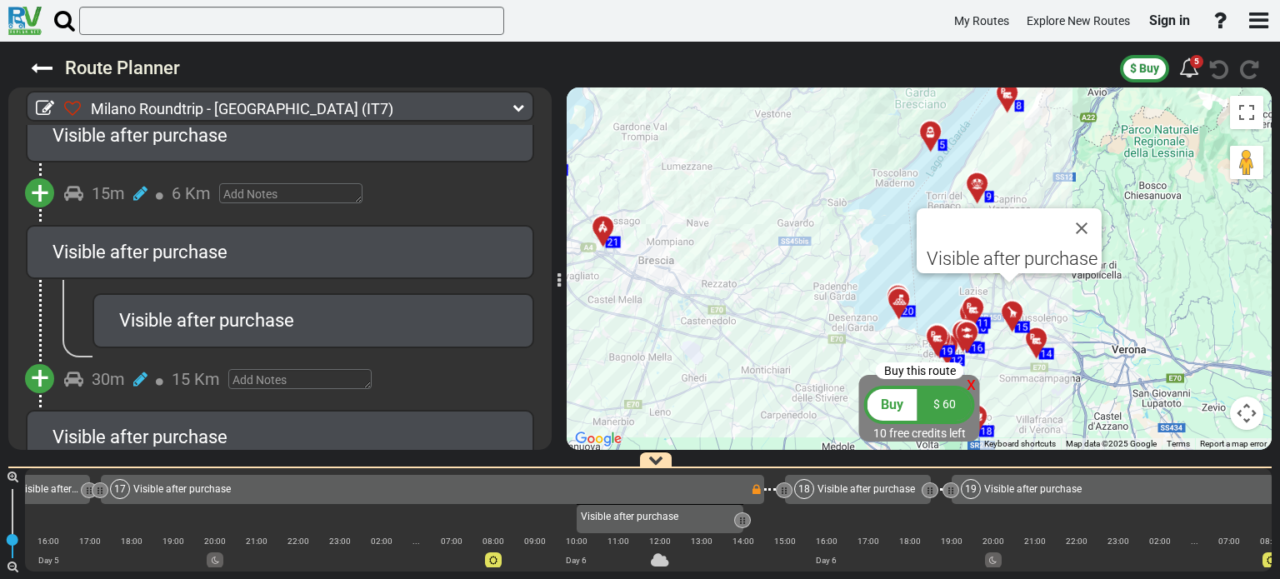
scroll to position [3169, 0]
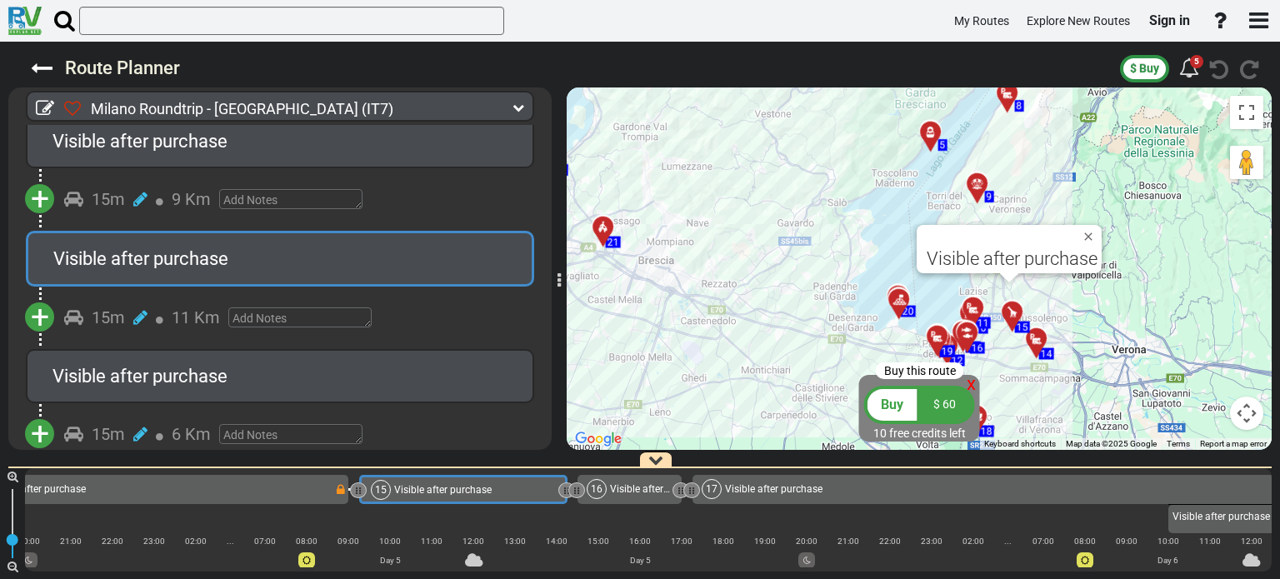
click at [1039, 343] on div at bounding box center [1043, 346] width 28 height 26
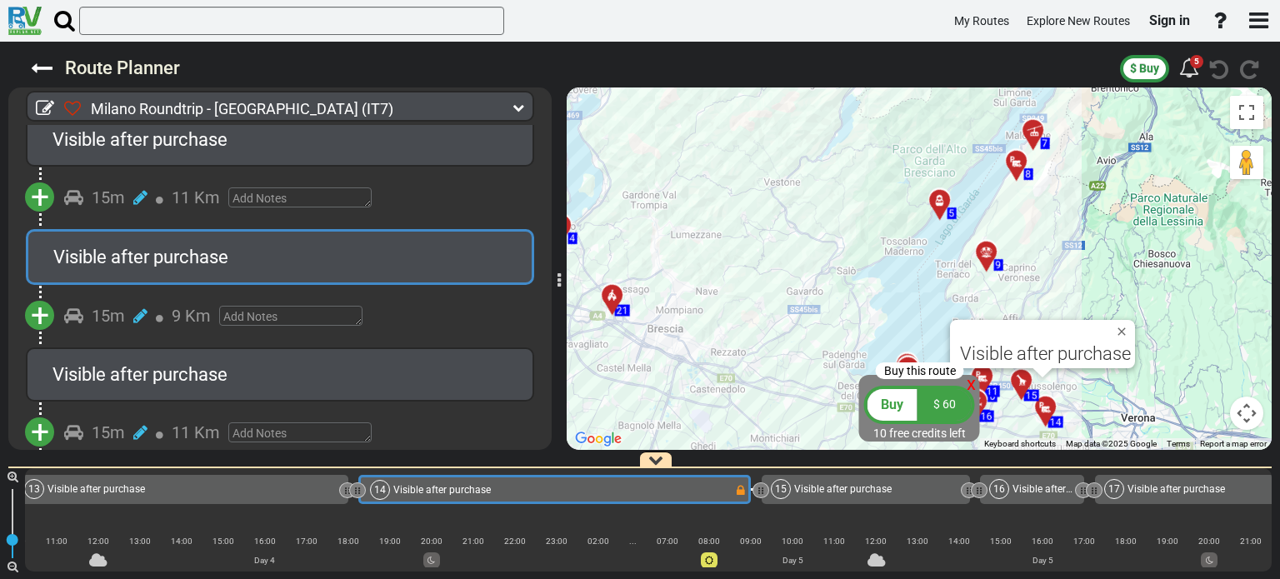
drag, startPoint x: 1028, startPoint y: 168, endPoint x: 1043, endPoint y: 243, distance: 77.3
click at [1043, 243] on div "To activate drag with keyboard, press Alt + Enter. Once in keyboard drag state,…" at bounding box center [919, 269] width 705 height 363
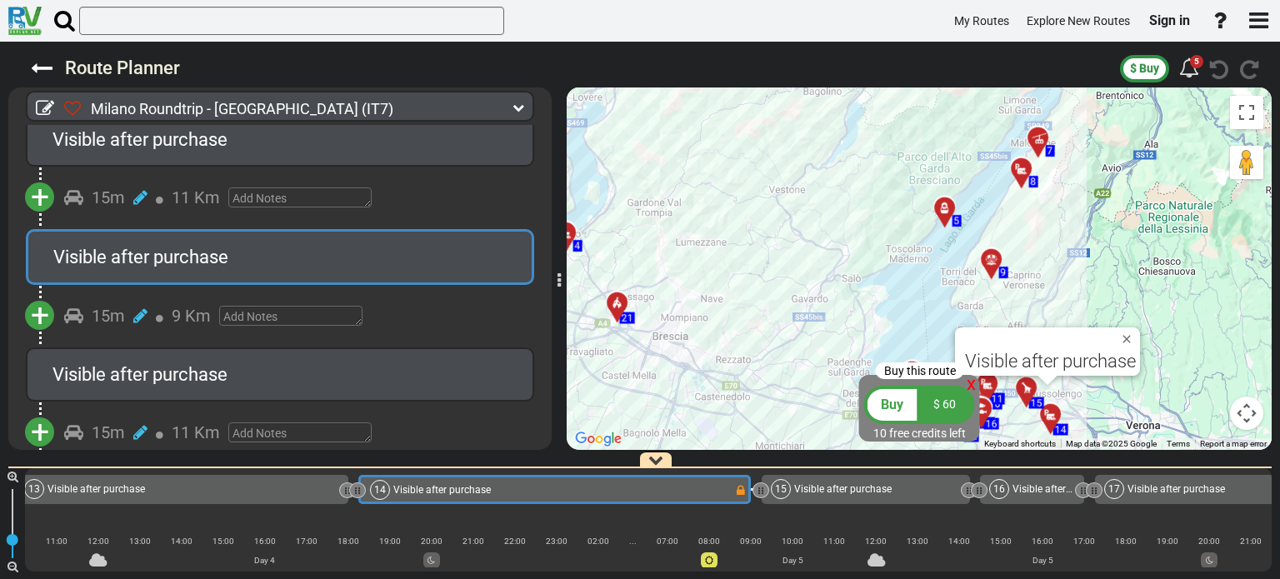
click at [986, 260] on icon at bounding box center [992, 259] width 17 height 13
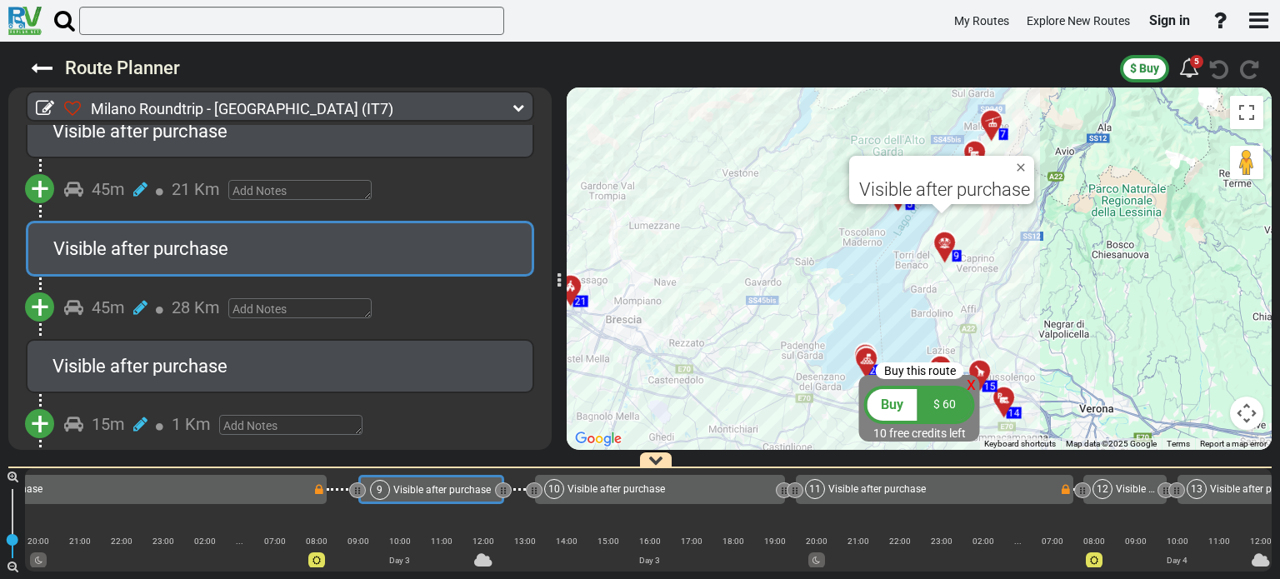
drag, startPoint x: 1060, startPoint y: 303, endPoint x: 999, endPoint y: 278, distance: 66.3
click at [999, 283] on div "To activate drag with keyboard, press Alt + Enter. Once in keyboard drag state,…" at bounding box center [919, 269] width 705 height 363
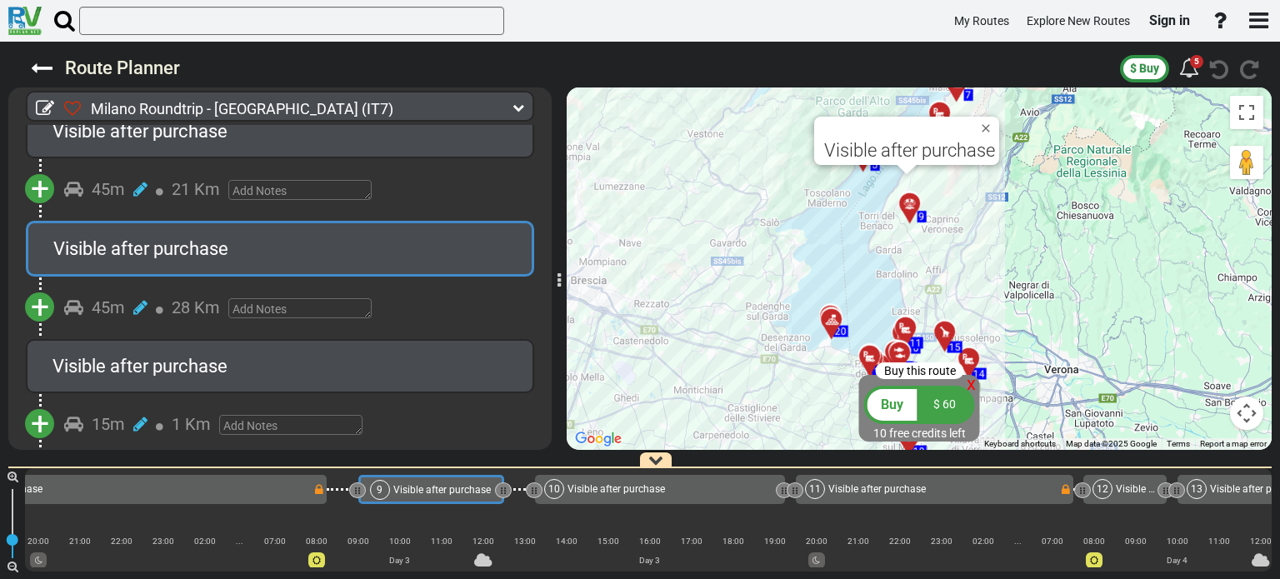
drag, startPoint x: 859, startPoint y: 275, endPoint x: 829, endPoint y: 238, distance: 46.9
click at [829, 238] on div "To activate drag with keyboard, press Alt + Enter. Once in keyboard drag state,…" at bounding box center [919, 269] width 705 height 363
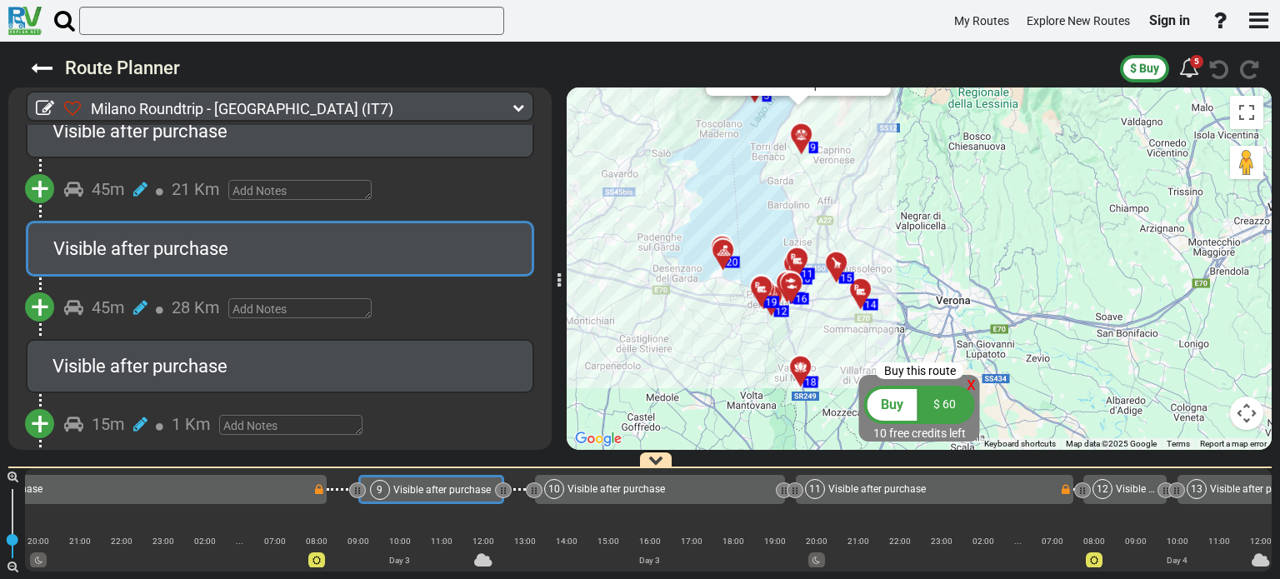
drag, startPoint x: 847, startPoint y: 259, endPoint x: 734, endPoint y: 189, distance: 133.2
click at [734, 189] on div "To activate drag with keyboard, press Alt + Enter. Once in keyboard drag state,…" at bounding box center [919, 269] width 705 height 363
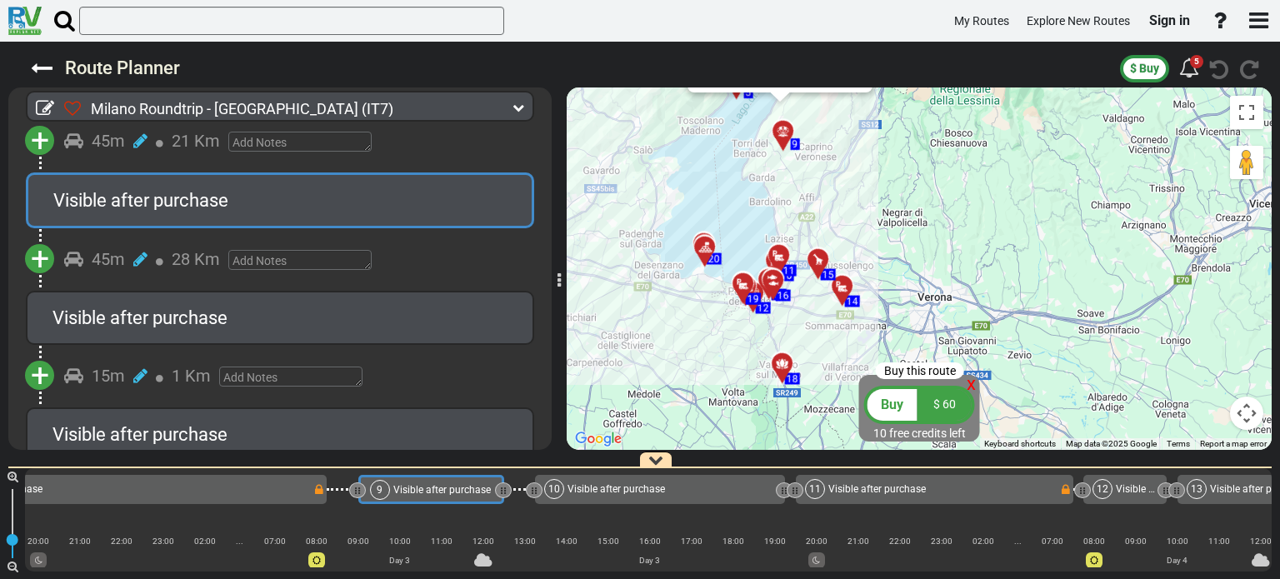
click at [714, 263] on span "20" at bounding box center [715, 259] width 12 height 12
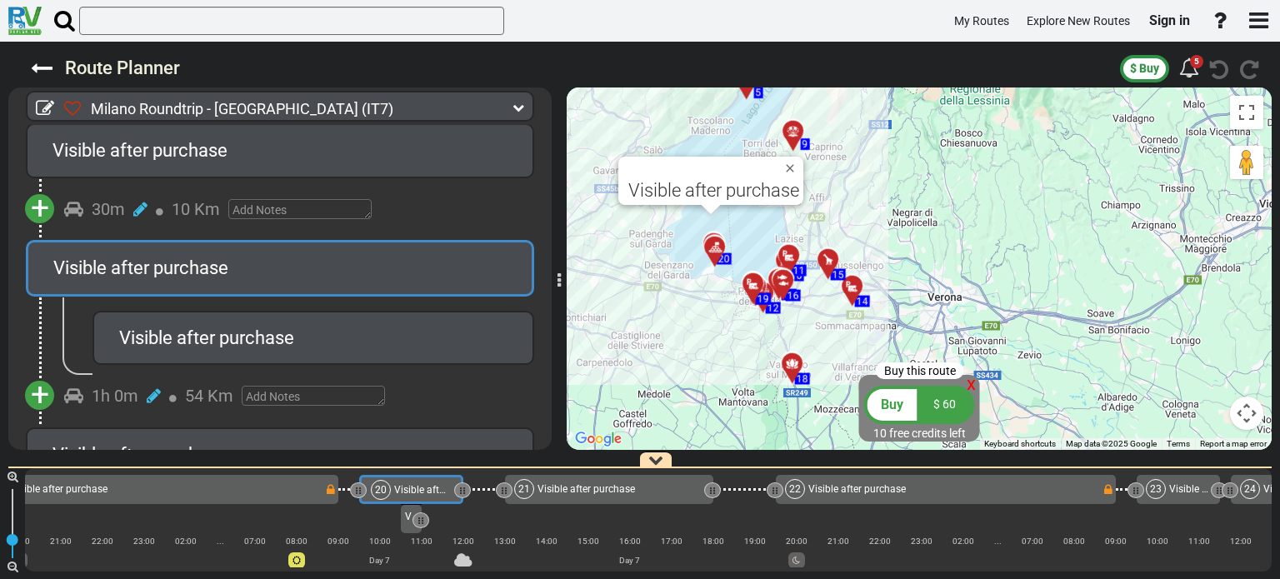
click at [809, 146] on div "9" at bounding box center [805, 144] width 9 height 12
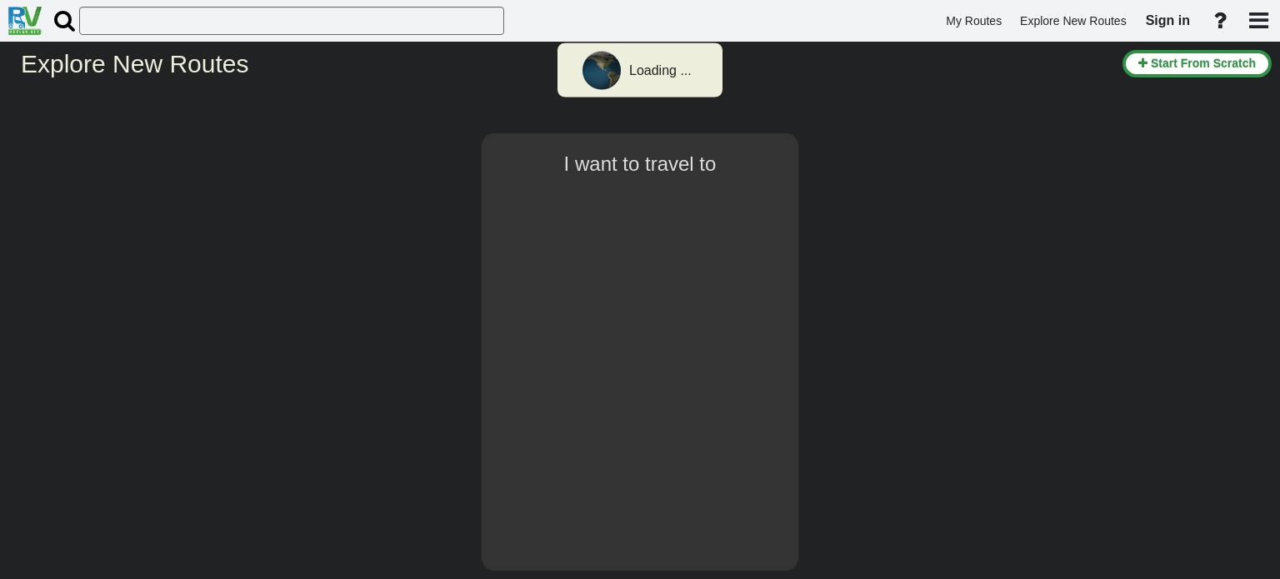
select select "number:1"
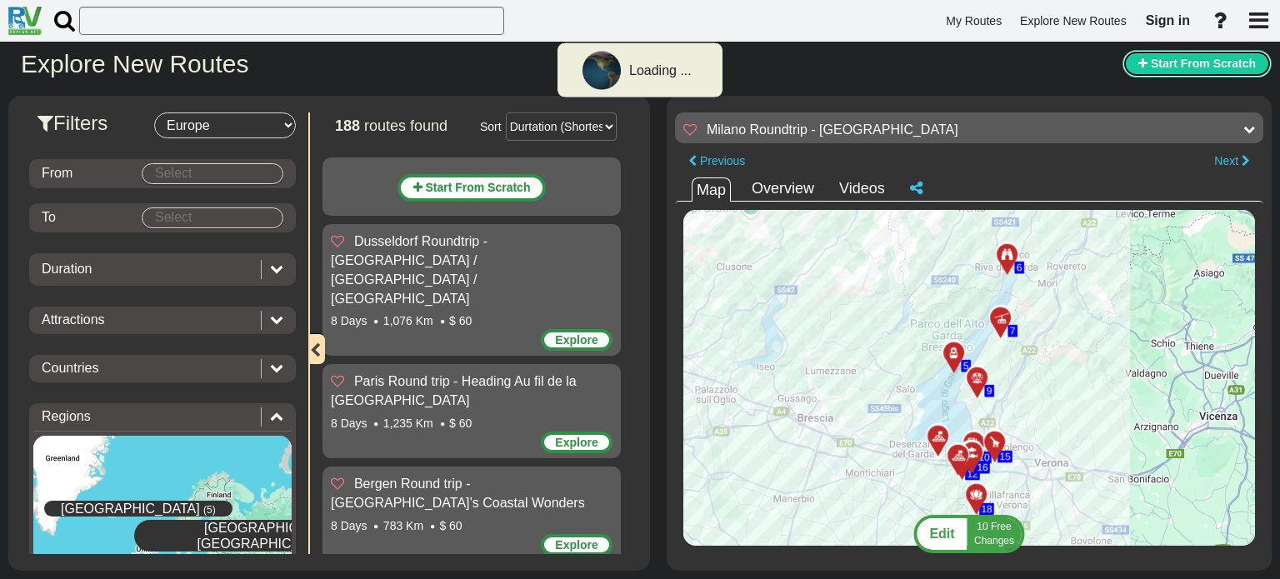
click at [1199, 56] on button "Start From Scratch" at bounding box center [1197, 64] width 149 height 28
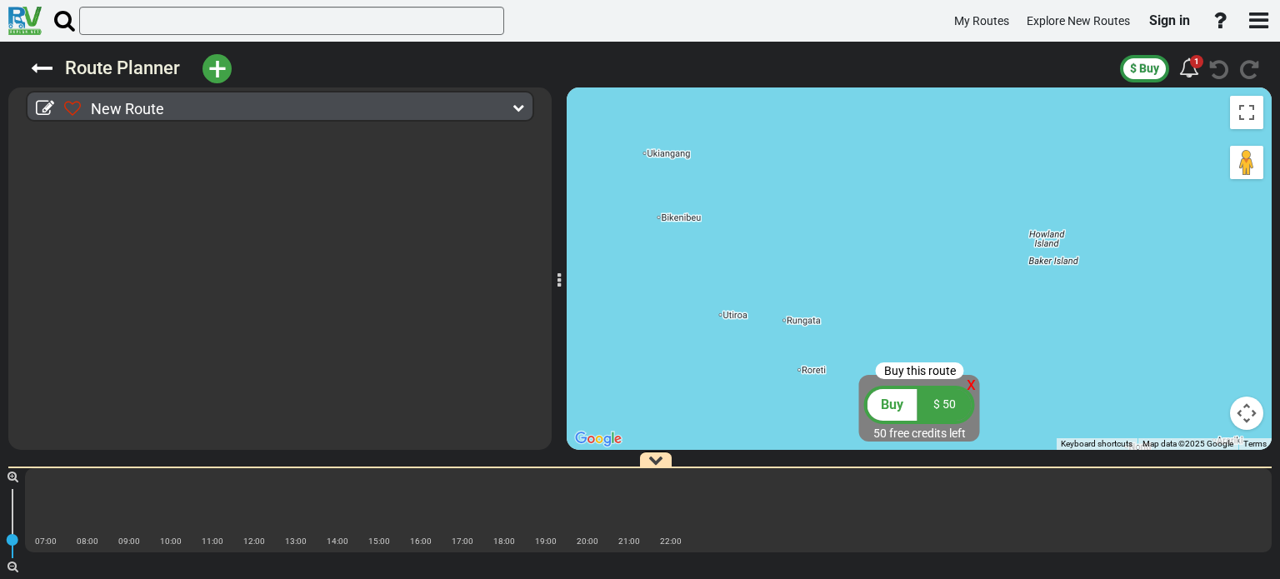
click at [420, 107] on div "New Route 0 Days 0 Miles" at bounding box center [279, 269] width 543 height 363
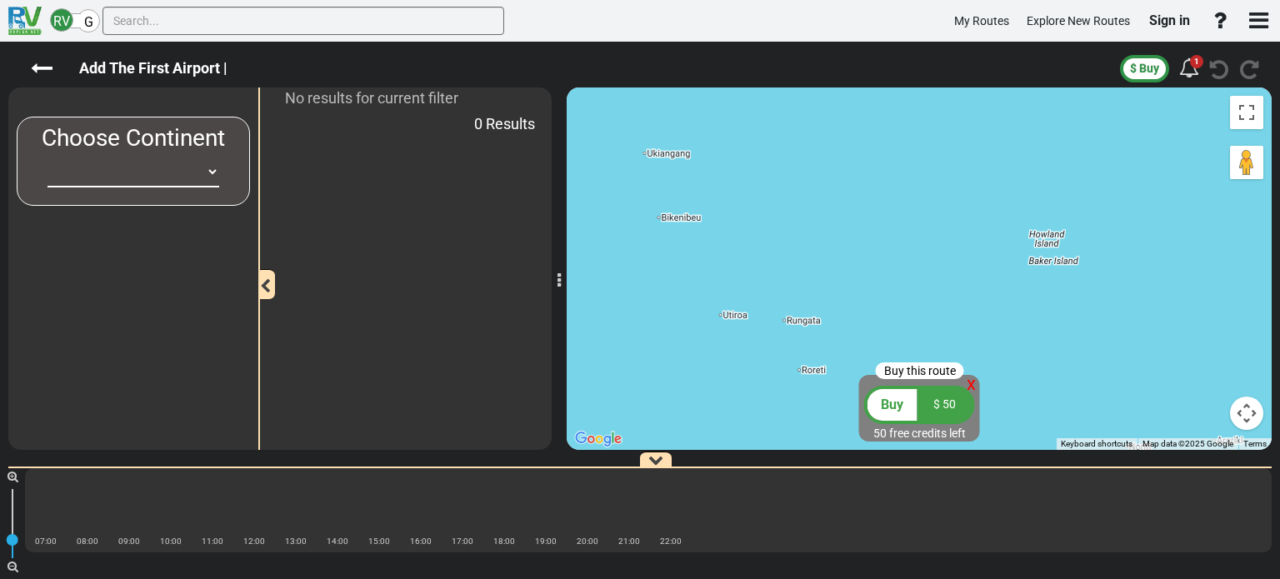
click at [148, 175] on select "[GEOGRAPHIC_DATA] [GEOGRAPHIC_DATA] [GEOGRAPHIC_DATA] [GEOGRAPHIC_DATA] [GEOGRA…" at bounding box center [134, 172] width 172 height 31
select select "number:1"
click at [48, 157] on select "[GEOGRAPHIC_DATA] [GEOGRAPHIC_DATA] [GEOGRAPHIC_DATA] [GEOGRAPHIC_DATA] [GEOGRA…" at bounding box center [134, 172] width 172 height 31
